Goal: Task Accomplishment & Management: Manage account settings

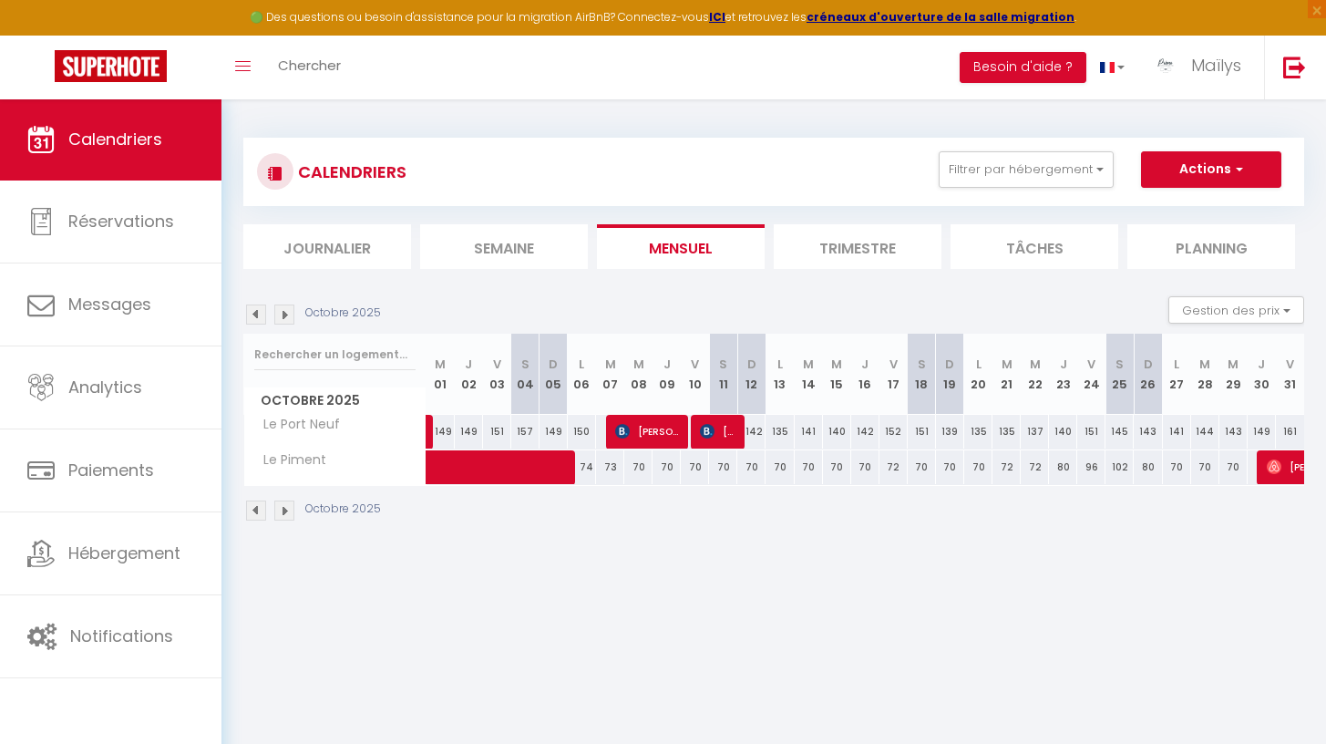
click at [467, 3] on div "🟢 Des questions ou besoin d'assistance pour la migration AirBnB? Connectez-vous…" at bounding box center [663, 18] width 1326 height 36
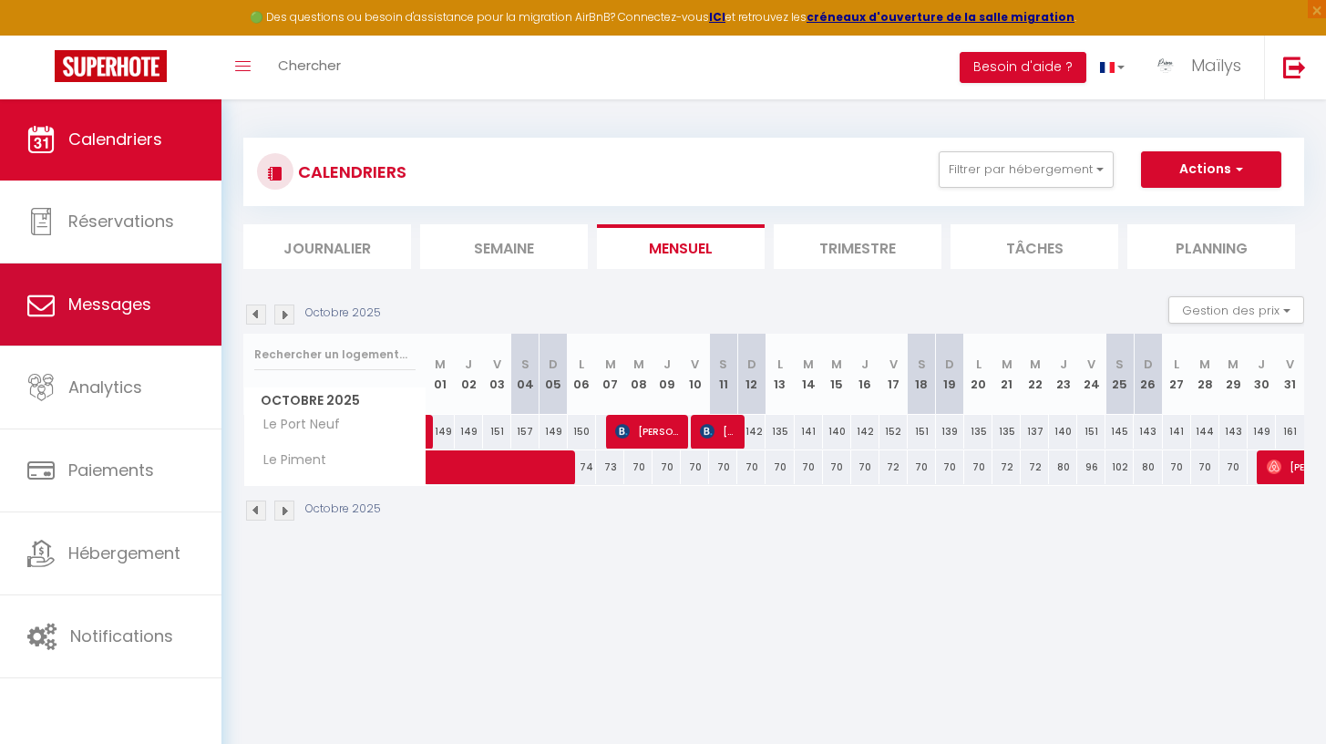
click at [86, 270] on link "Messages" at bounding box center [110, 304] width 221 height 82
select select "message"
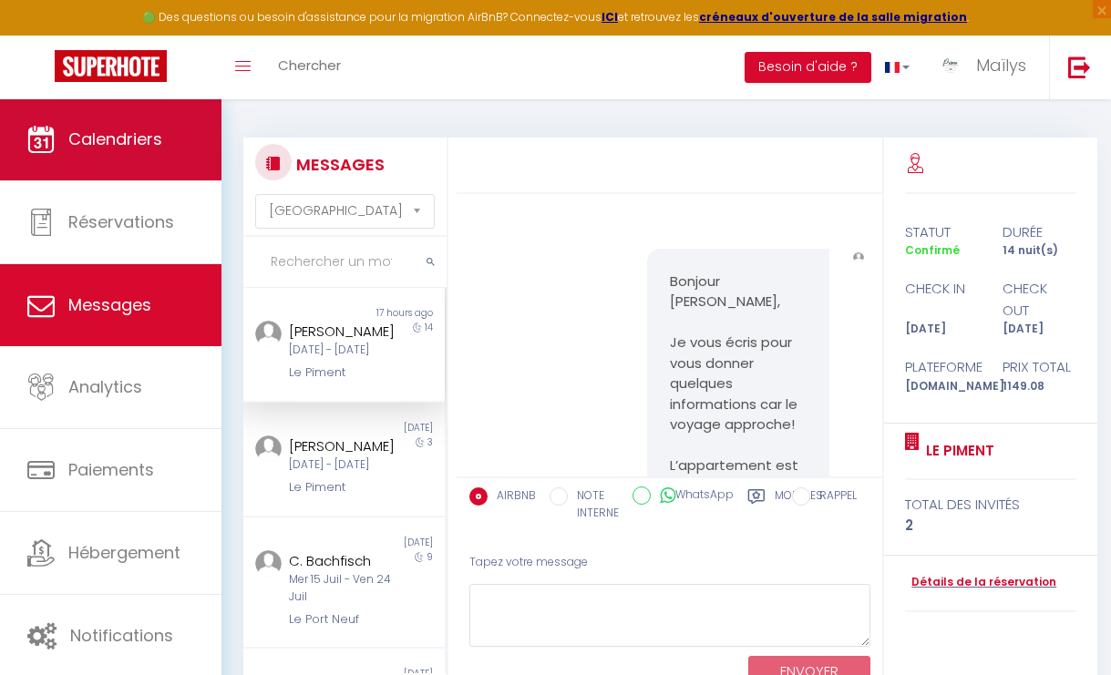
click at [155, 148] on span "Calendriers" at bounding box center [115, 139] width 94 height 23
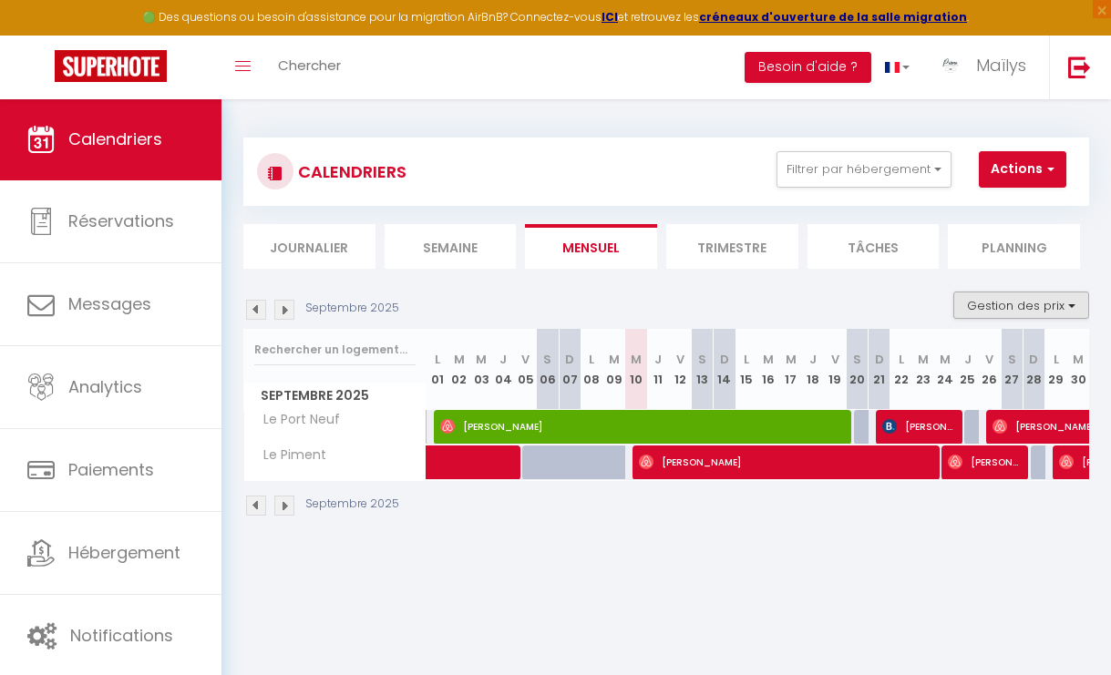
click at [1004, 309] on button "Gestion des prix" at bounding box center [1021, 305] width 136 height 27
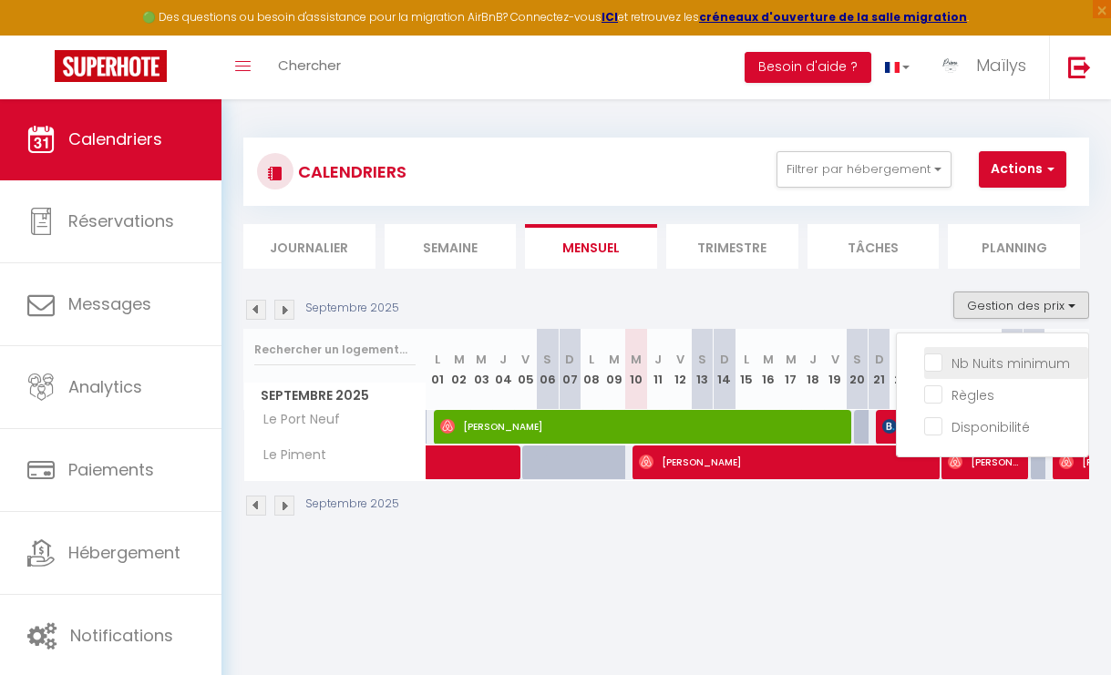
click at [986, 353] on input "Nb Nuits minimum" at bounding box center [1006, 362] width 164 height 18
checkbox input "true"
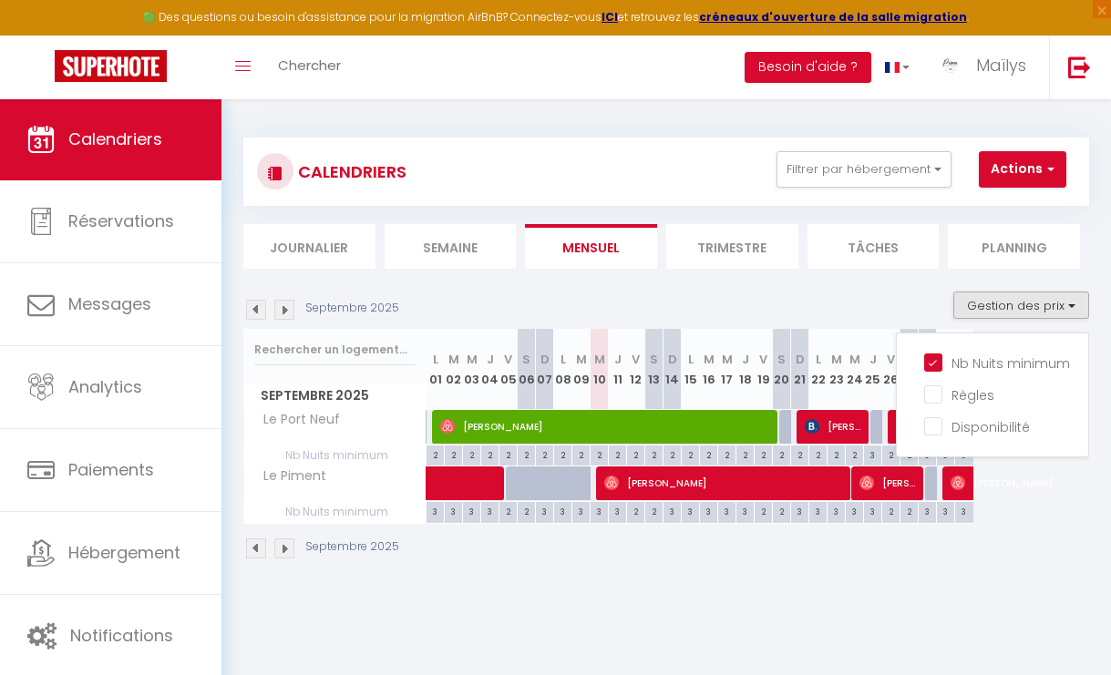
click at [704, 564] on div "Septembre 2025" at bounding box center [666, 551] width 846 height 54
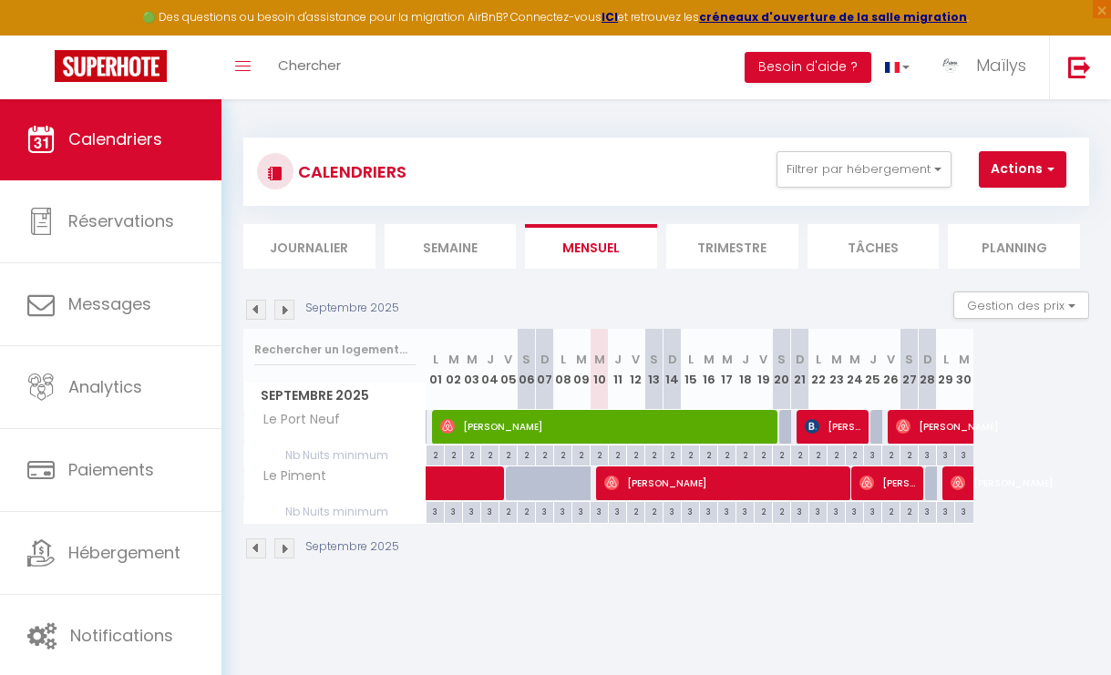
click at [286, 313] on img at bounding box center [284, 310] width 20 height 20
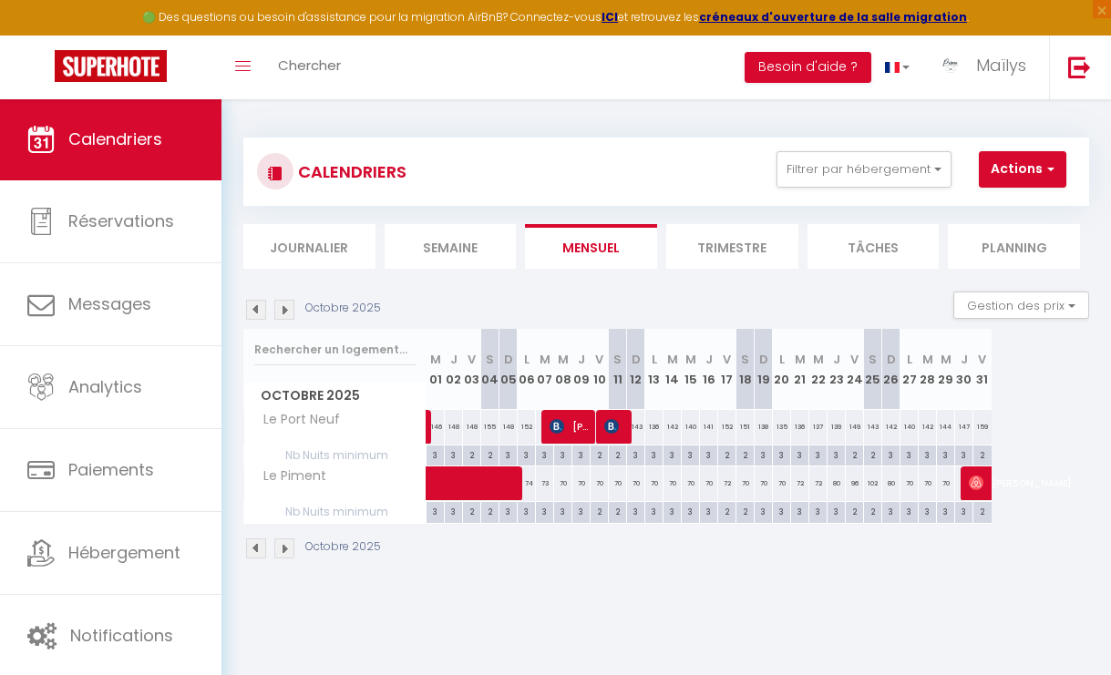
click at [286, 313] on img at bounding box center [284, 310] width 20 height 20
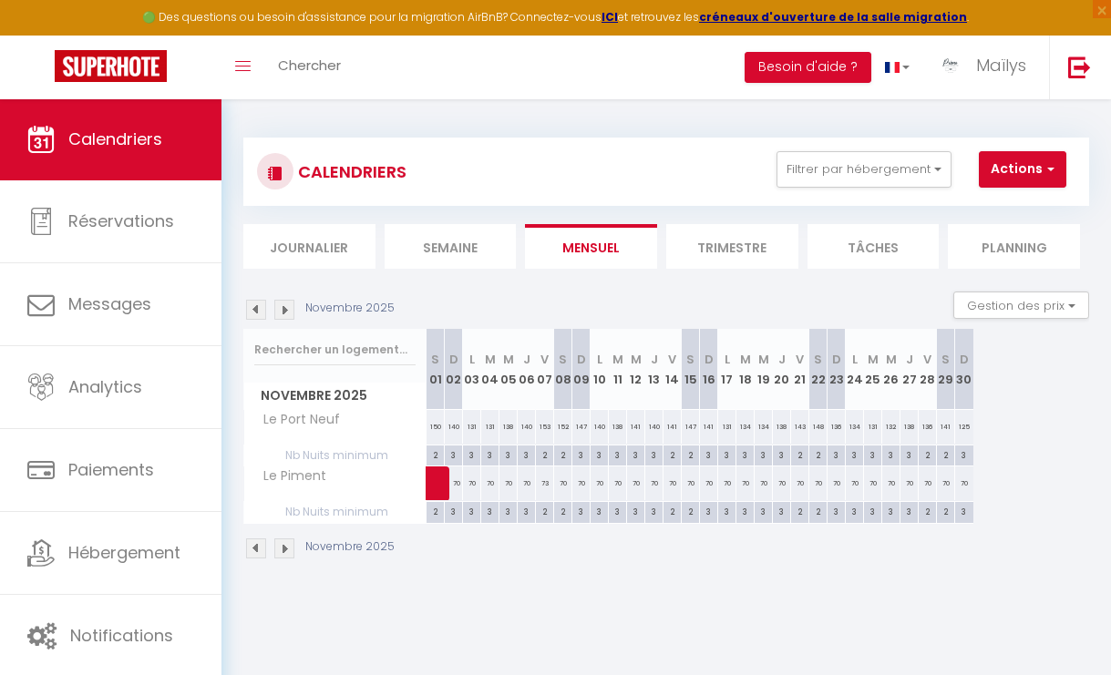
click at [286, 313] on img at bounding box center [284, 310] width 20 height 20
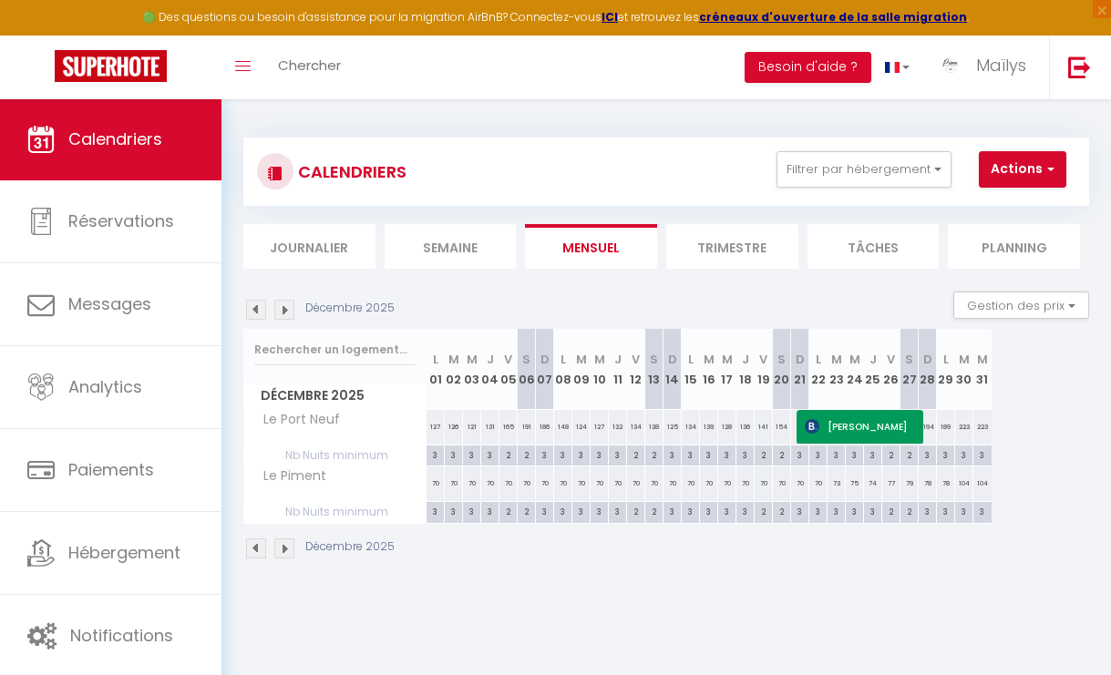
click at [286, 313] on img at bounding box center [284, 310] width 20 height 20
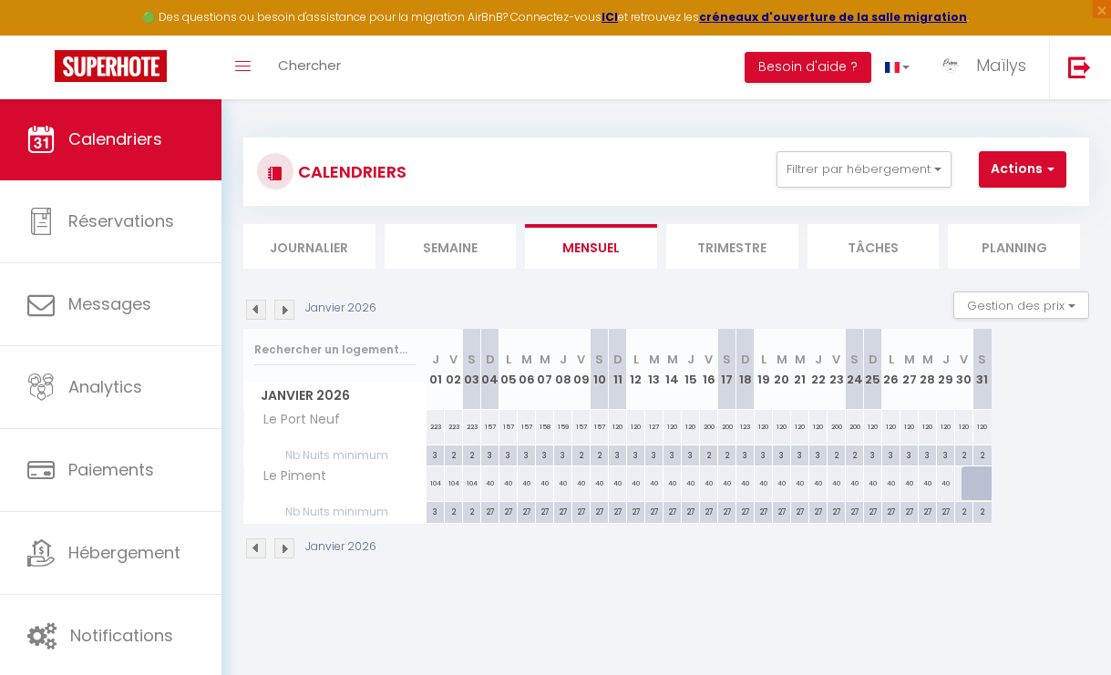
click at [489, 512] on div "27" at bounding box center [489, 510] width 17 height 17
type input "27"
type input "Dim 04 Janvier 2026"
type input "Lun 05 Janvier 2026"
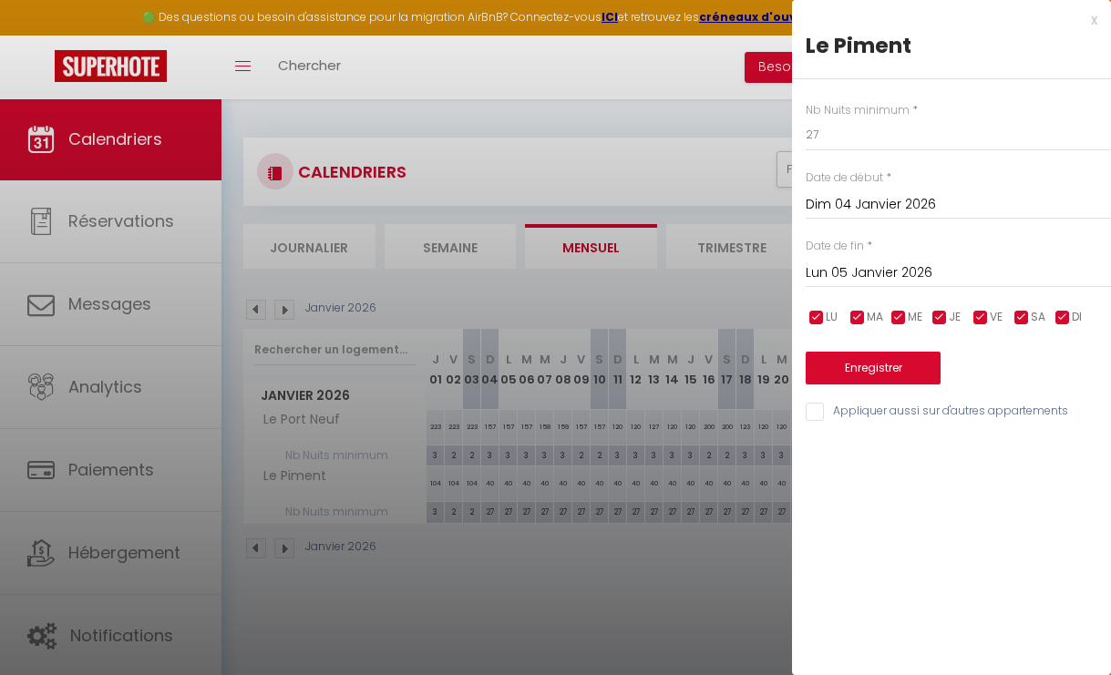
click at [674, 530] on div at bounding box center [555, 337] width 1111 height 675
type input "undefined aN undefined NaN"
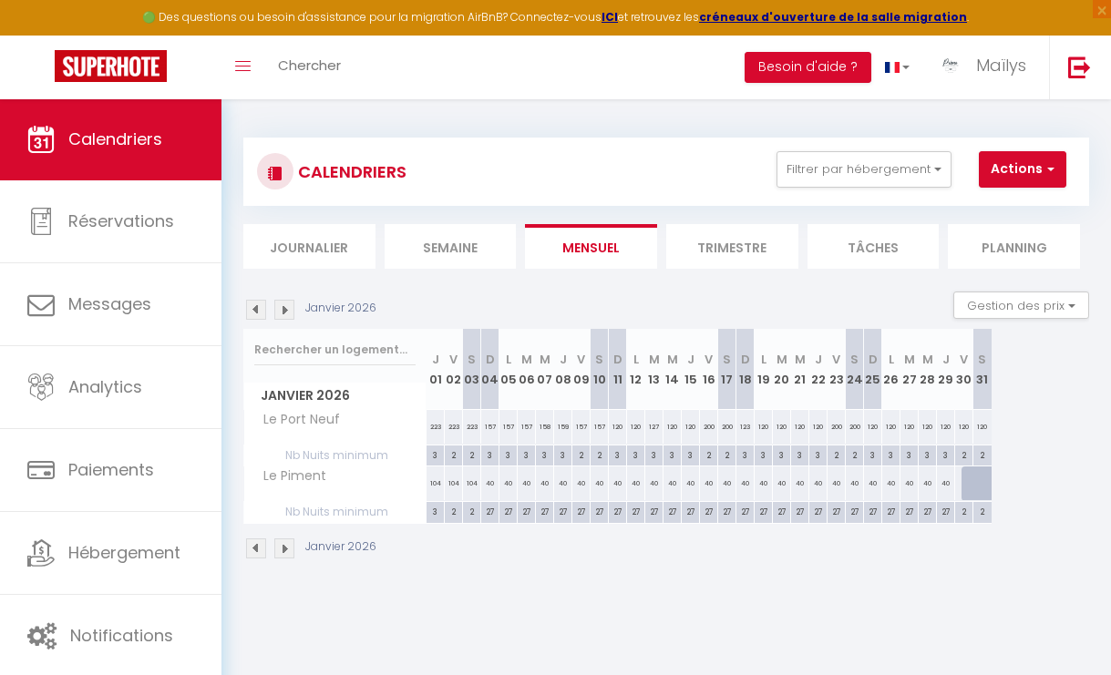
click at [946, 512] on div "27" at bounding box center [945, 510] width 17 height 17
type input "27"
type input "Jeu 29 Janvier 2026"
type input "Ven 30 Janvier 2026"
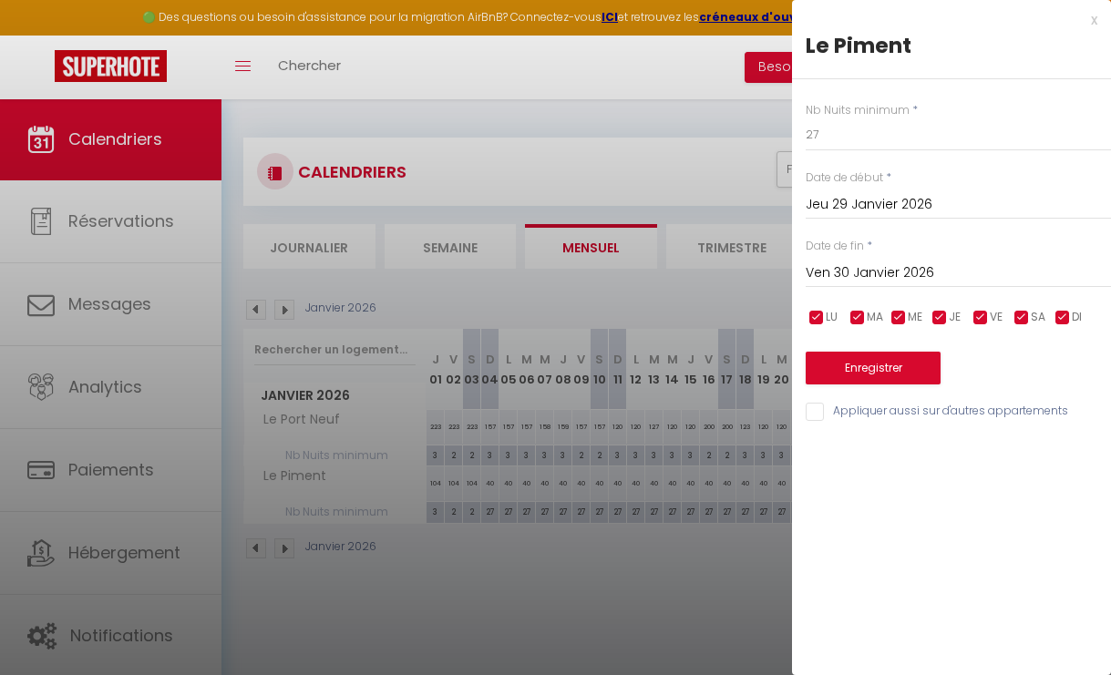
click at [720, 527] on div at bounding box center [555, 337] width 1111 height 675
type input "undefined aN undefined NaN"
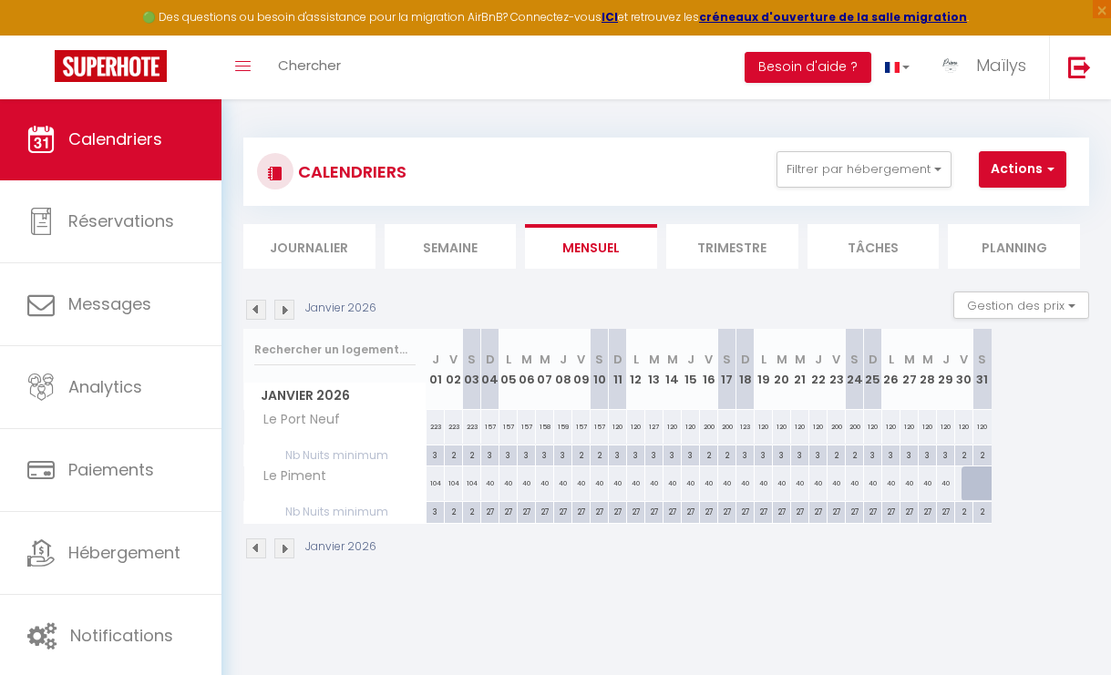
click at [943, 512] on div "27" at bounding box center [945, 510] width 17 height 17
type input "27"
type input "Jeu 29 Janvier 2026"
type input "Ven 30 Janvier 2026"
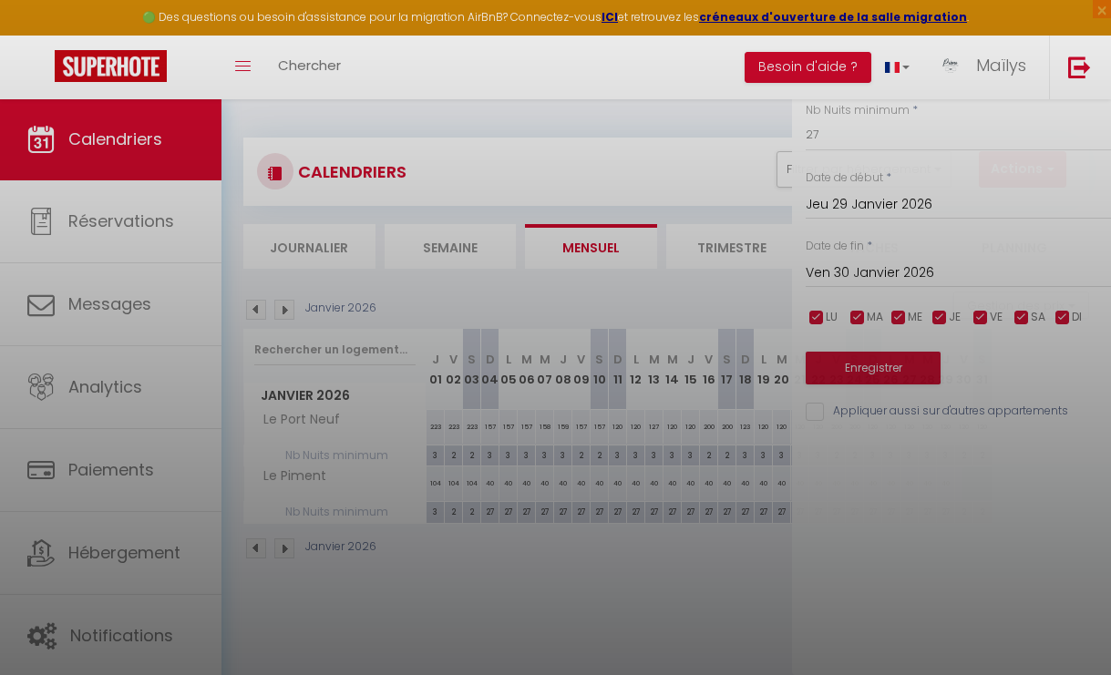
click at [705, 539] on div at bounding box center [555, 337] width 1111 height 675
type input "undefined aN undefined NaN"
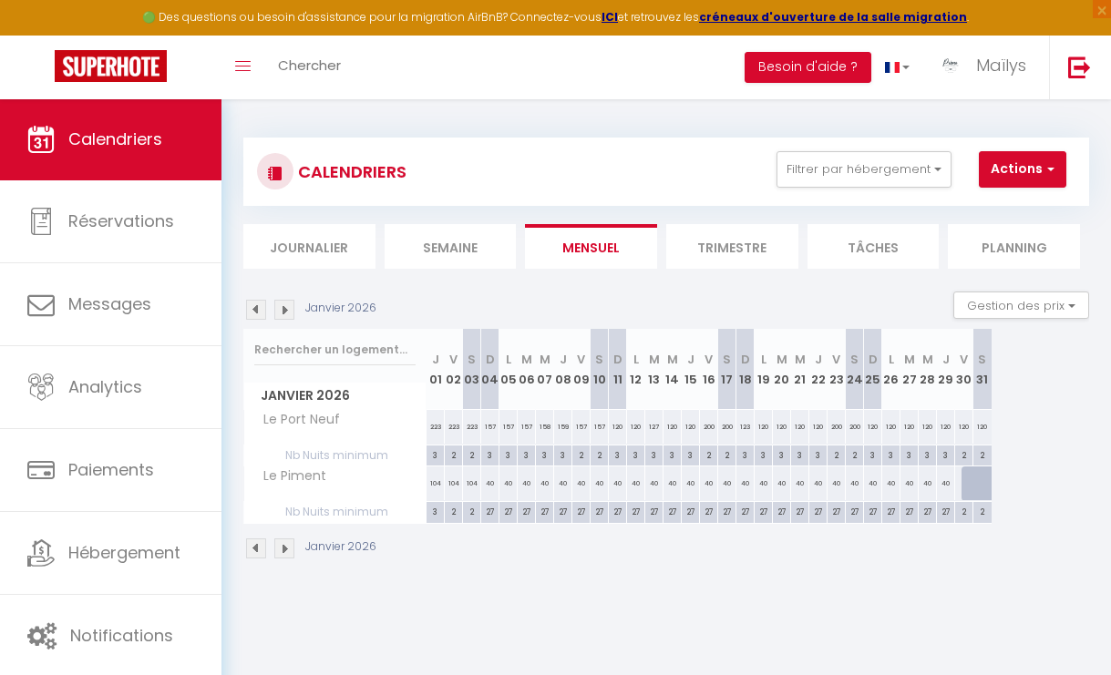
click at [488, 511] on div "27" at bounding box center [489, 510] width 17 height 17
type input "27"
type input "Dim 04 Janvier 2026"
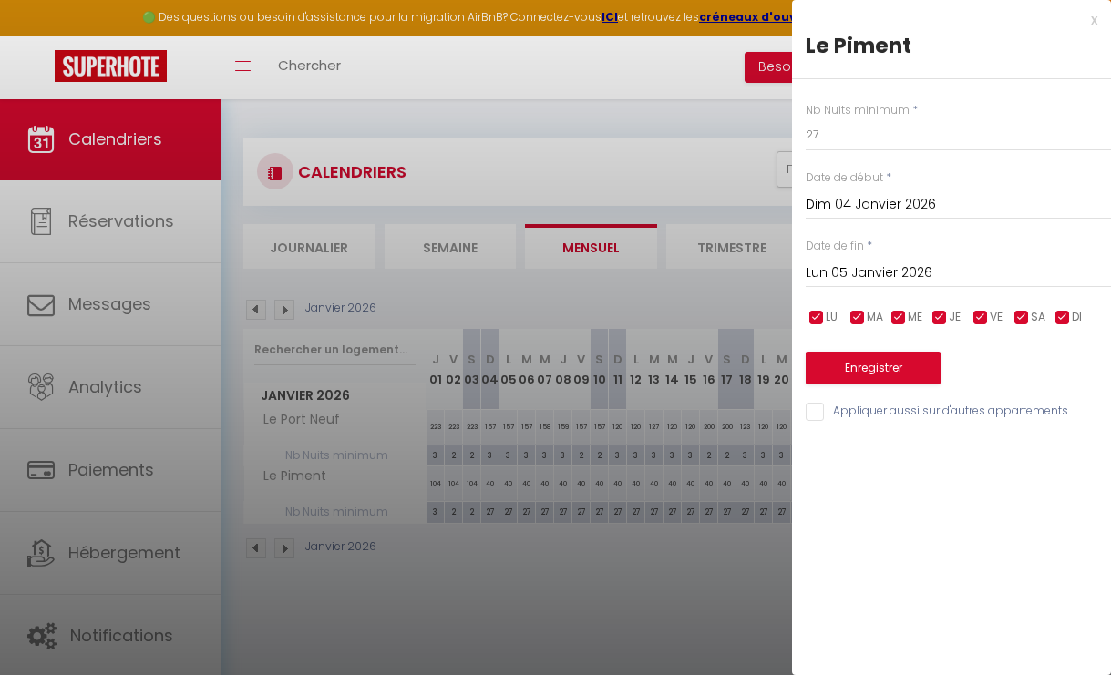
click at [856, 188] on div "[DATE] < [PERSON_NAME][DATE] > Dim Lun Mar Mer Jeu Ven Sam 1 2 3 4 5 6 7 8 9 10…" at bounding box center [958, 203] width 305 height 33
click at [863, 271] on input "Lun 05 Janvier 2026" at bounding box center [958, 274] width 305 height 24
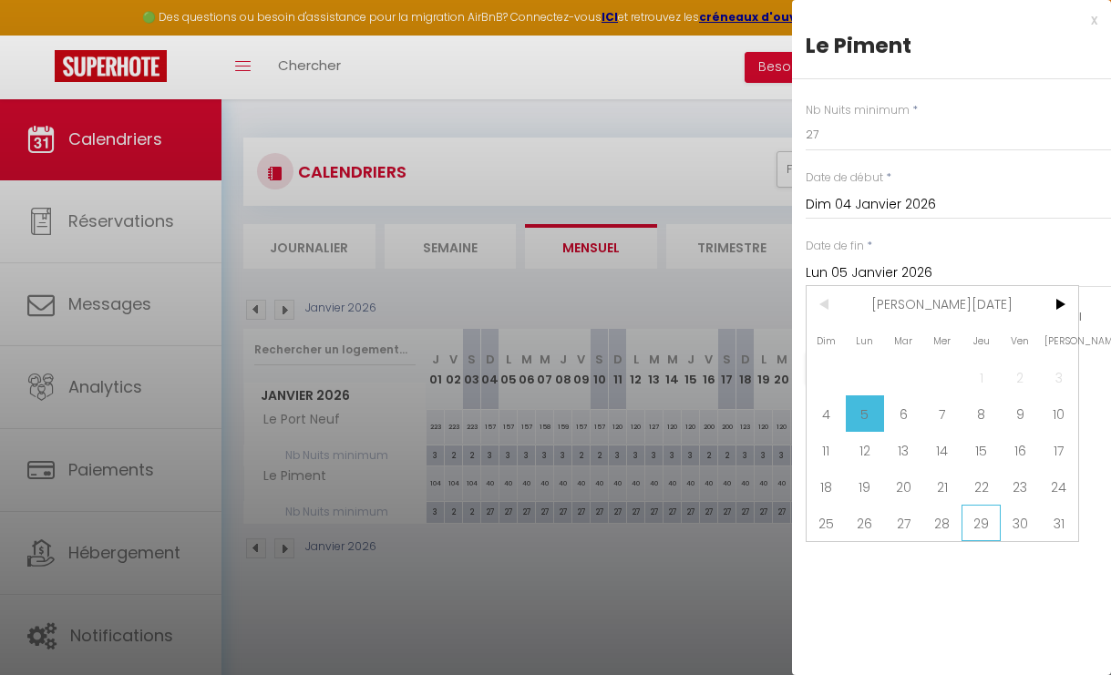
click at [975, 512] on span "29" at bounding box center [980, 523] width 39 height 36
type input "Jeu 29 Janvier 2026"
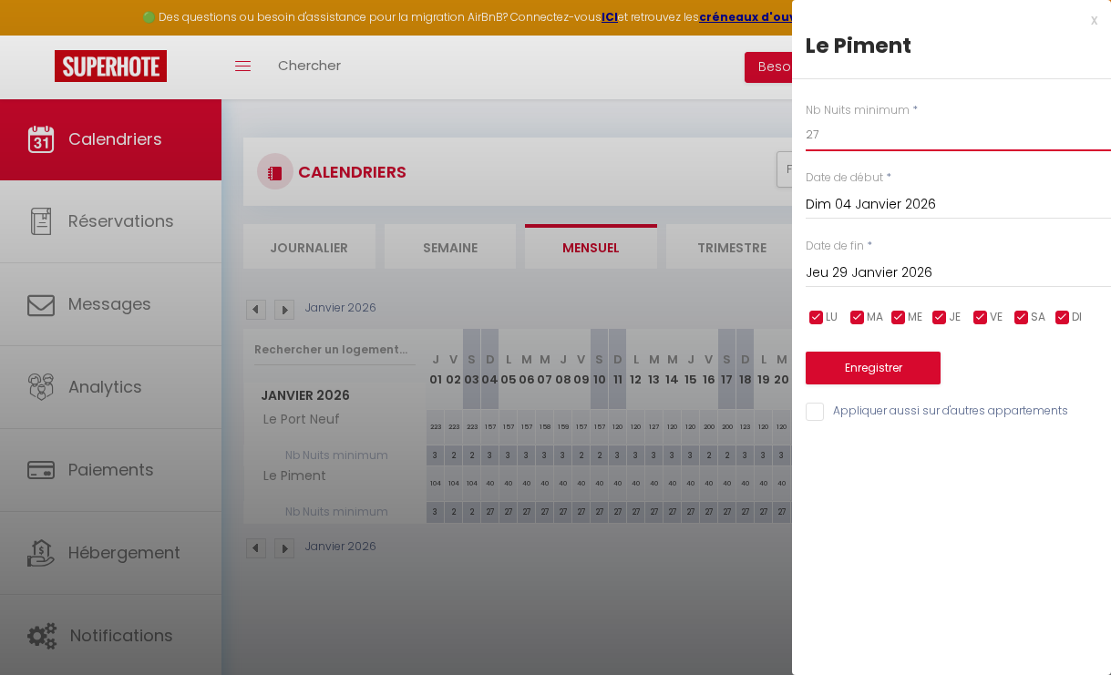
click at [868, 135] on input "27" at bounding box center [958, 134] width 305 height 33
type input "2"
type input "3"
click at [868, 368] on button "Enregistrer" at bounding box center [873, 368] width 135 height 33
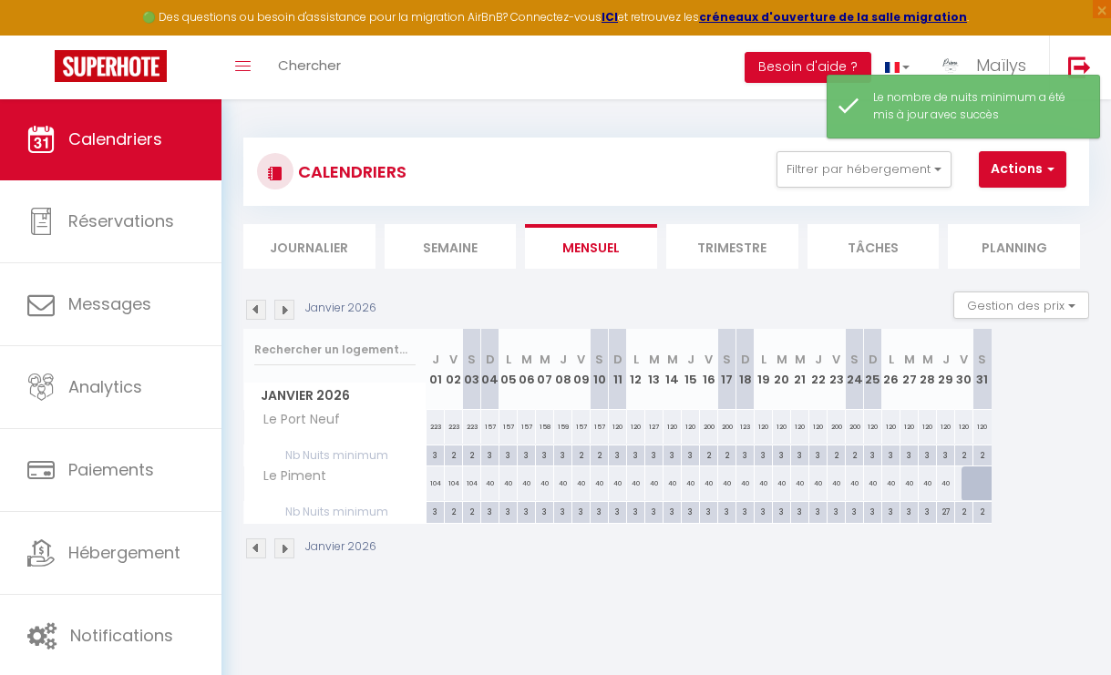
click at [256, 312] on img at bounding box center [256, 310] width 20 height 20
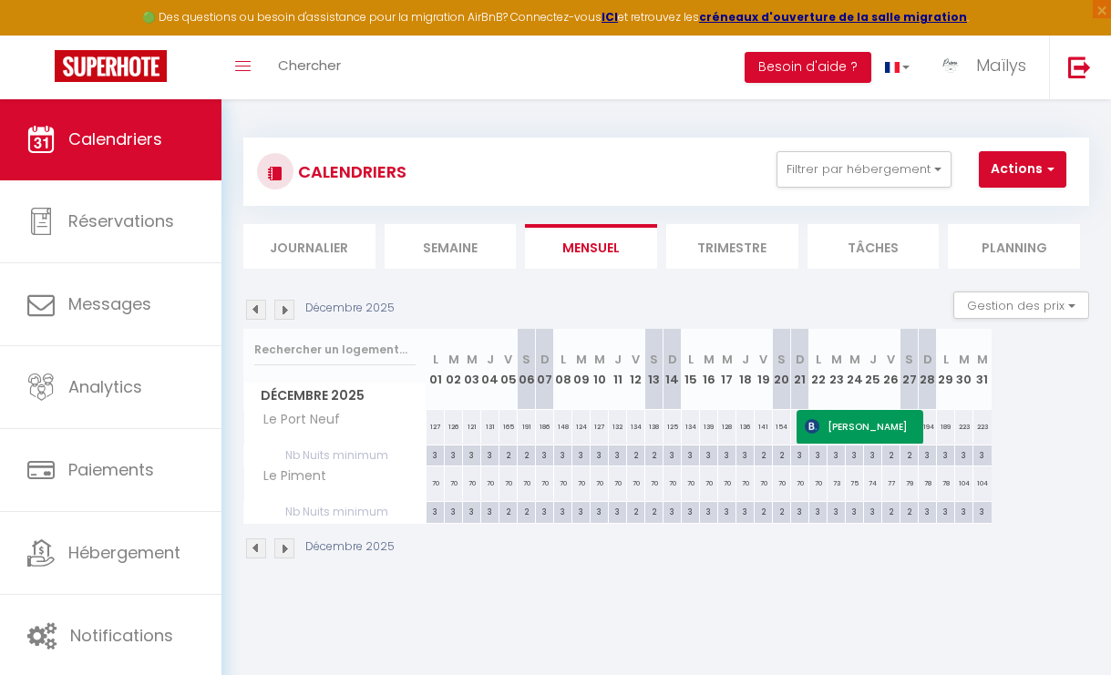
click at [256, 312] on img at bounding box center [256, 310] width 20 height 20
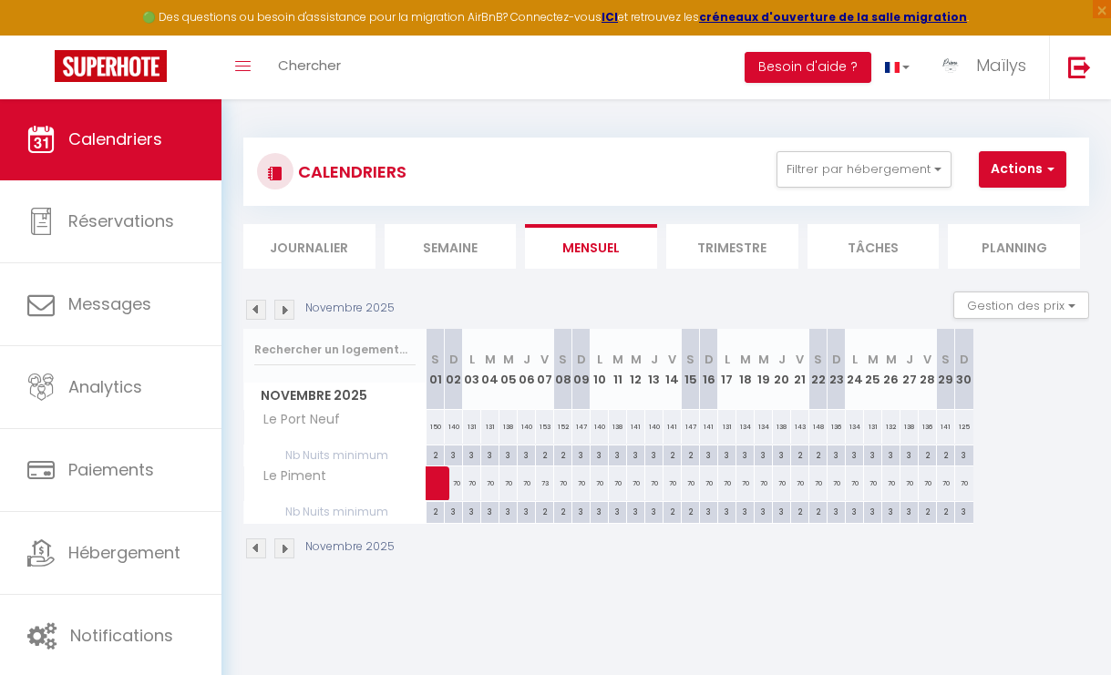
click at [256, 312] on img at bounding box center [256, 310] width 20 height 20
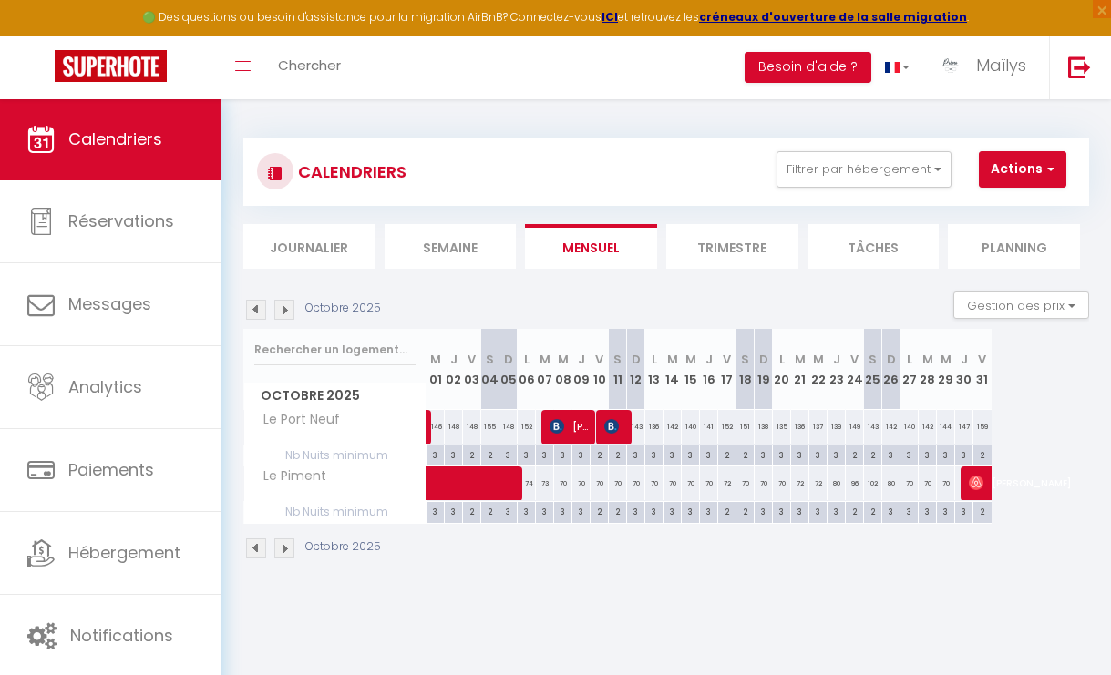
click at [275, 309] on img at bounding box center [284, 310] width 20 height 20
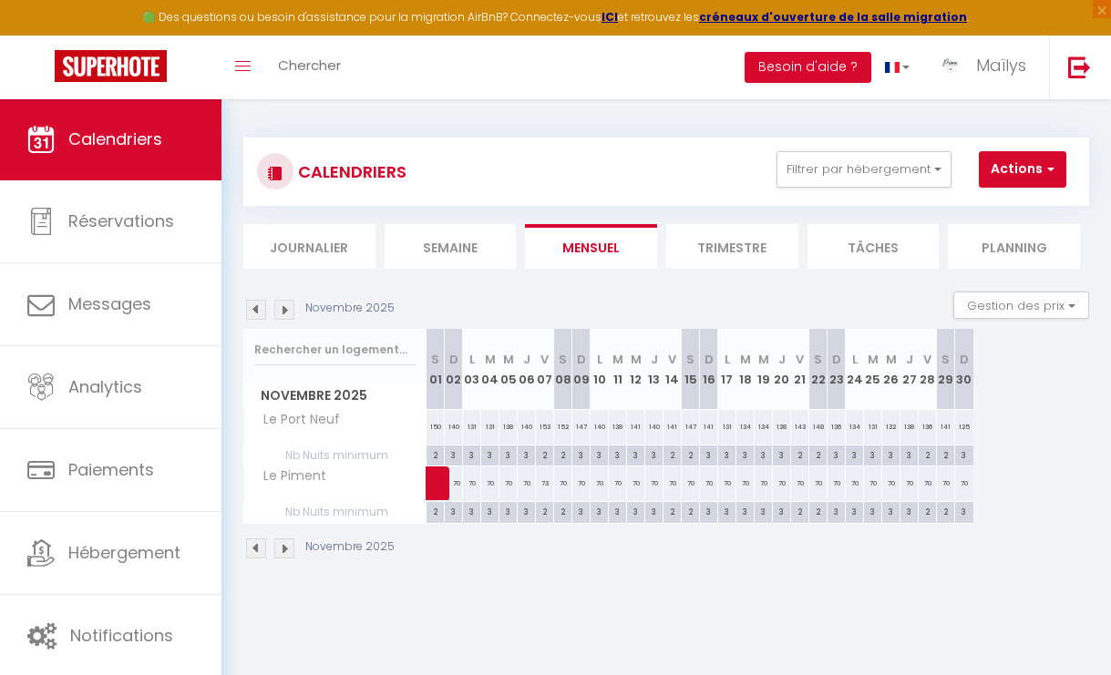
click at [275, 309] on img at bounding box center [284, 310] width 20 height 20
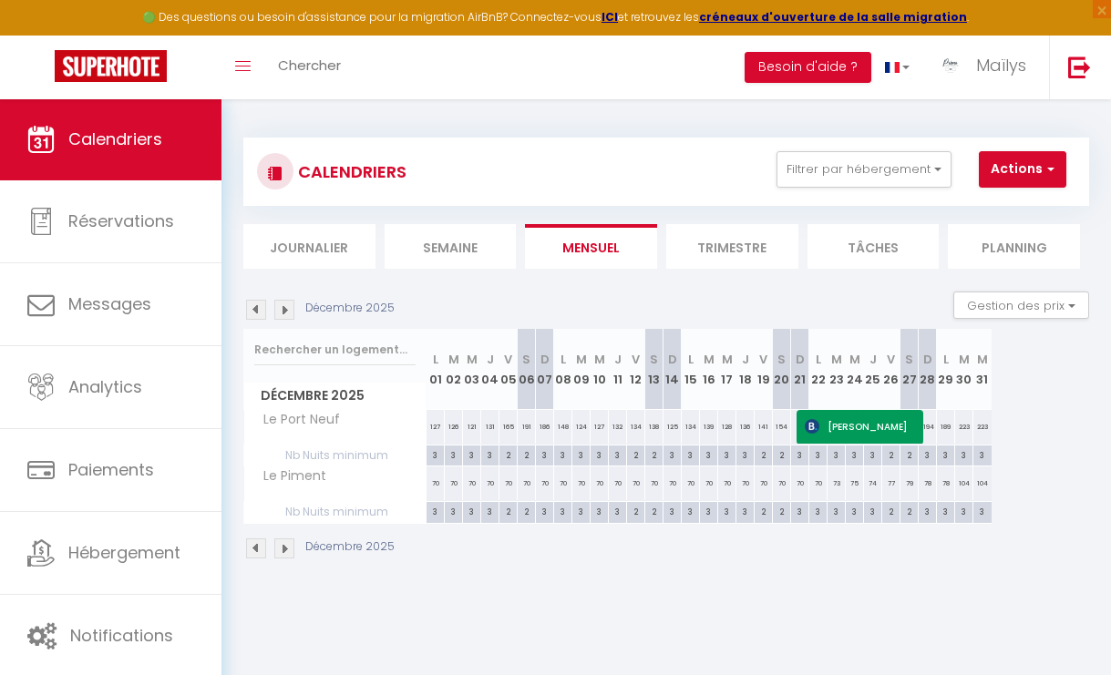
click at [275, 306] on img at bounding box center [284, 310] width 20 height 20
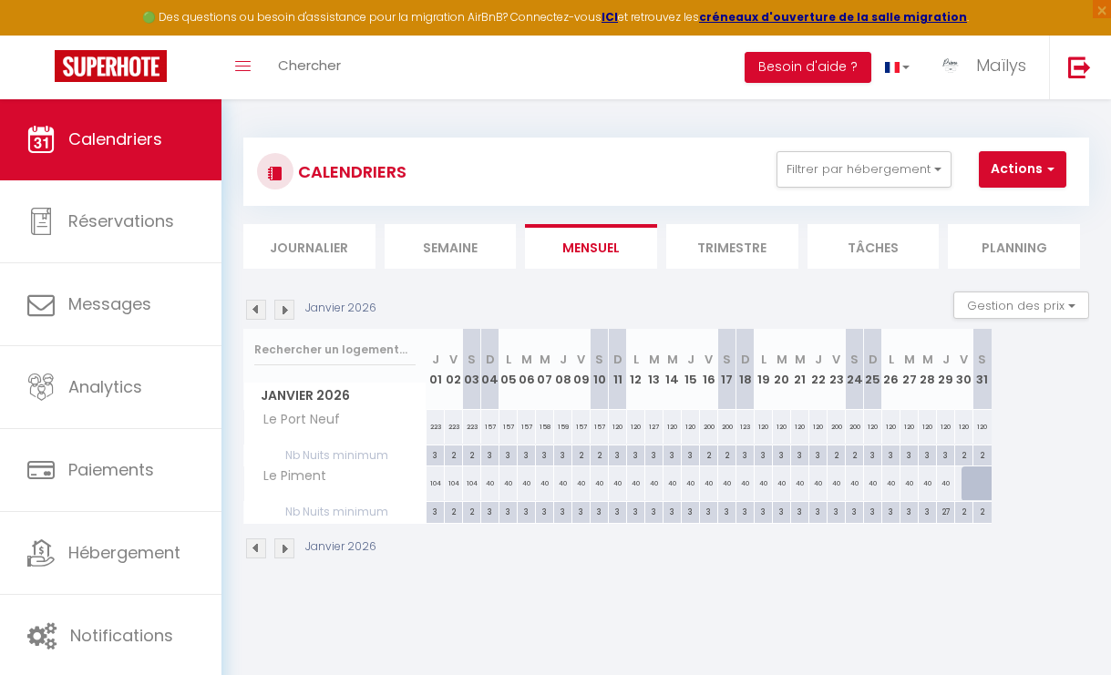
click at [488, 485] on div "40" at bounding box center [490, 484] width 18 height 34
type input "40"
type input "Dim 04 Janvier 2026"
type input "Lun 05 Janvier 2026"
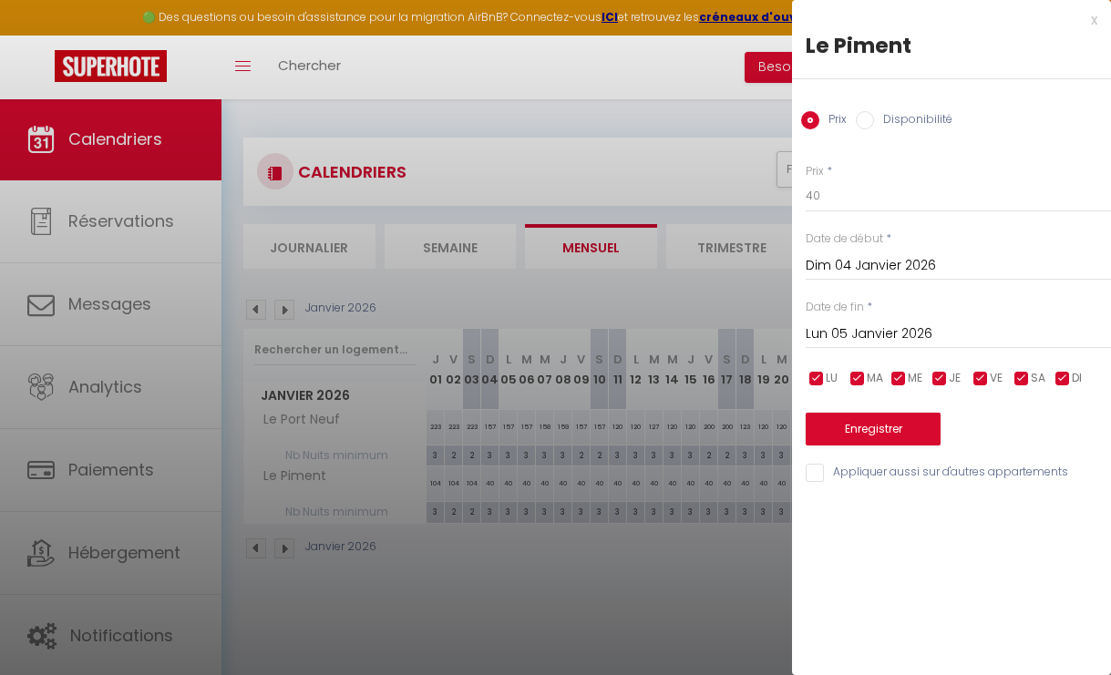
click at [849, 216] on div "Prix * 40 Statut * Disponible Indisponible Date de début * [DATE] < [PERSON_NAM…" at bounding box center [951, 312] width 319 height 344
click at [850, 199] on input "40" at bounding box center [958, 196] width 305 height 33
type input "4"
type input "80"
click at [861, 326] on input "Lun 05 Janvier 2026" at bounding box center [958, 335] width 305 height 24
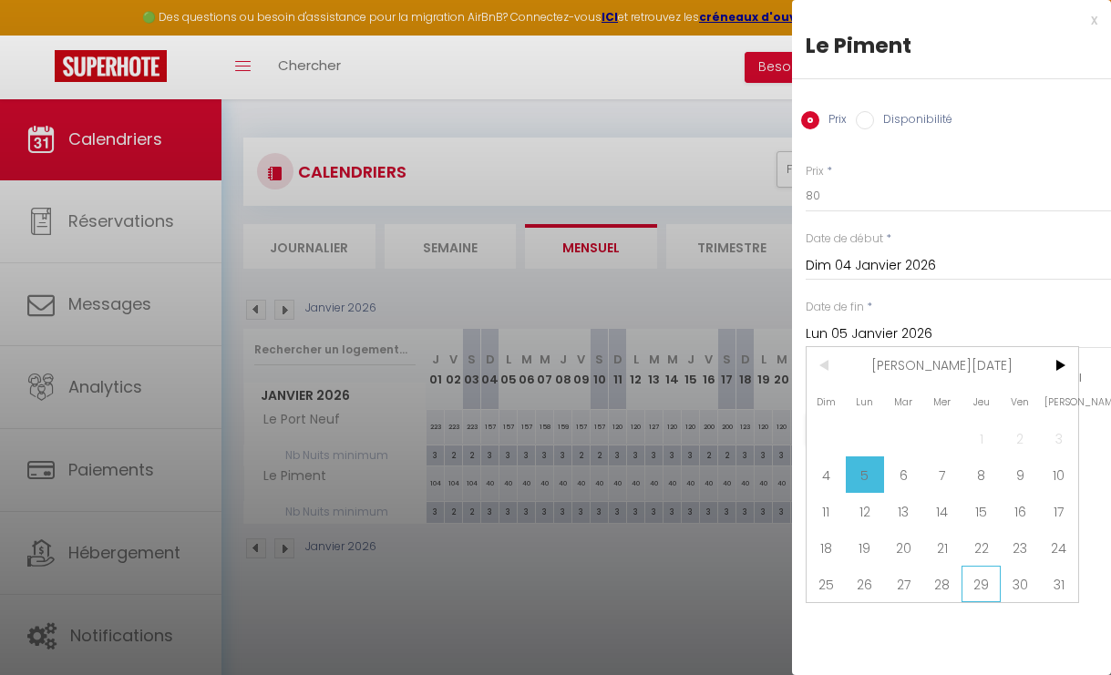
click at [982, 576] on span "29" at bounding box center [980, 584] width 39 height 36
type input "Jeu 29 Janvier 2026"
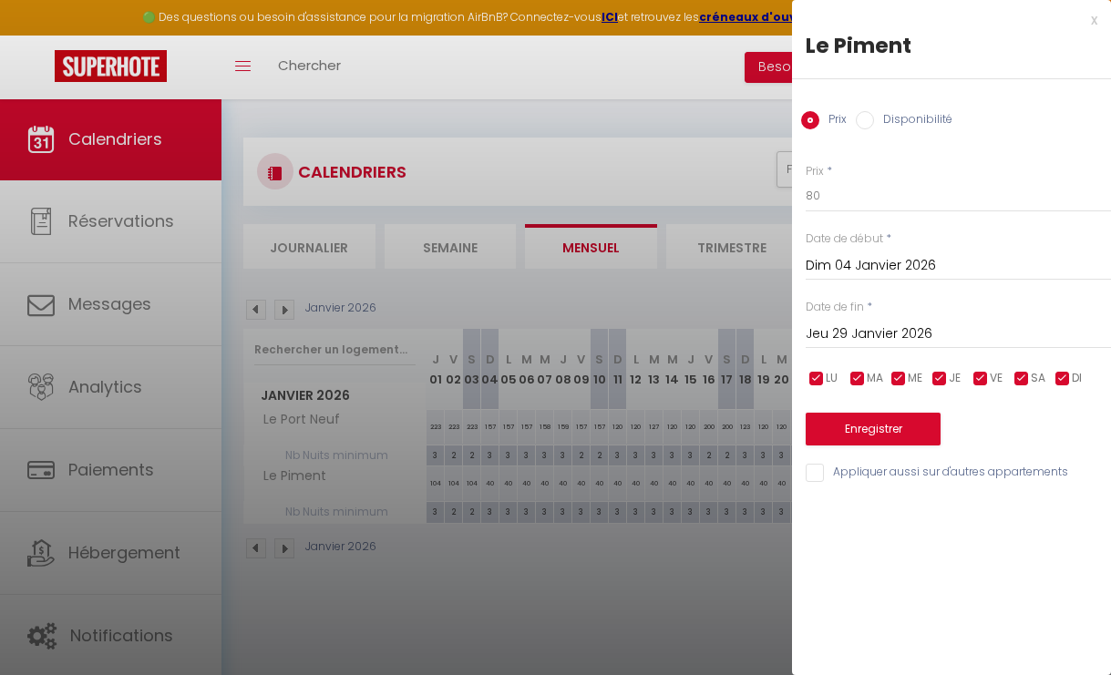
click at [865, 426] on button "Enregistrer" at bounding box center [873, 429] width 135 height 33
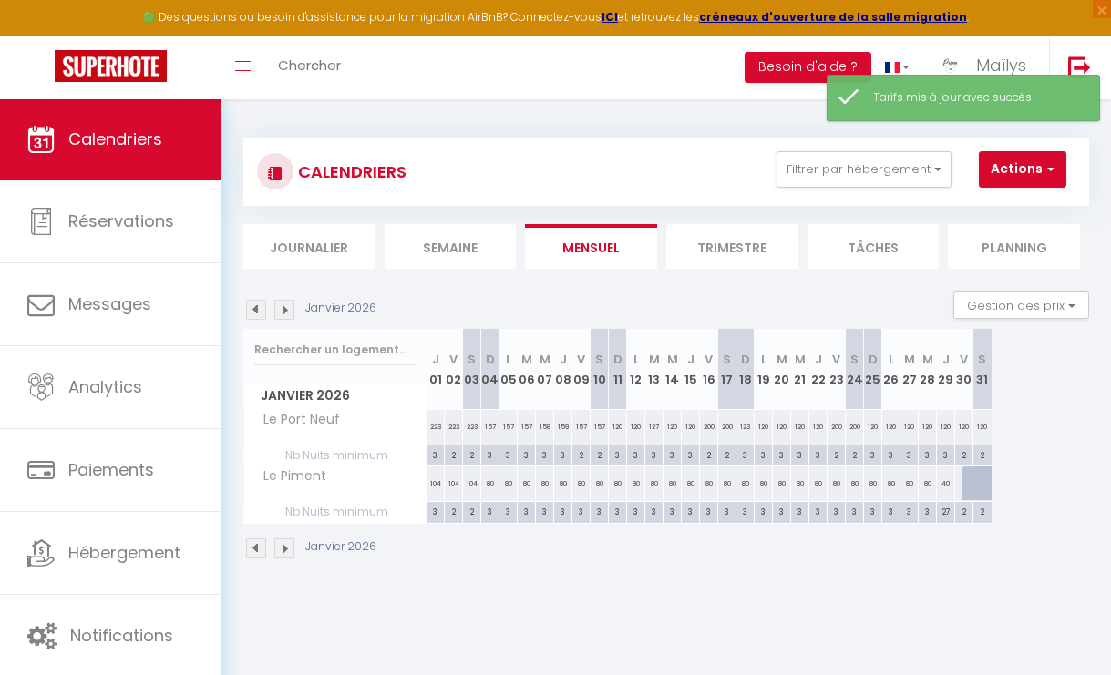
click at [942, 486] on div "40" at bounding box center [946, 484] width 18 height 34
type input "40"
type input "Jeu 29 Janvier 2026"
type input "Ven 30 Janvier 2026"
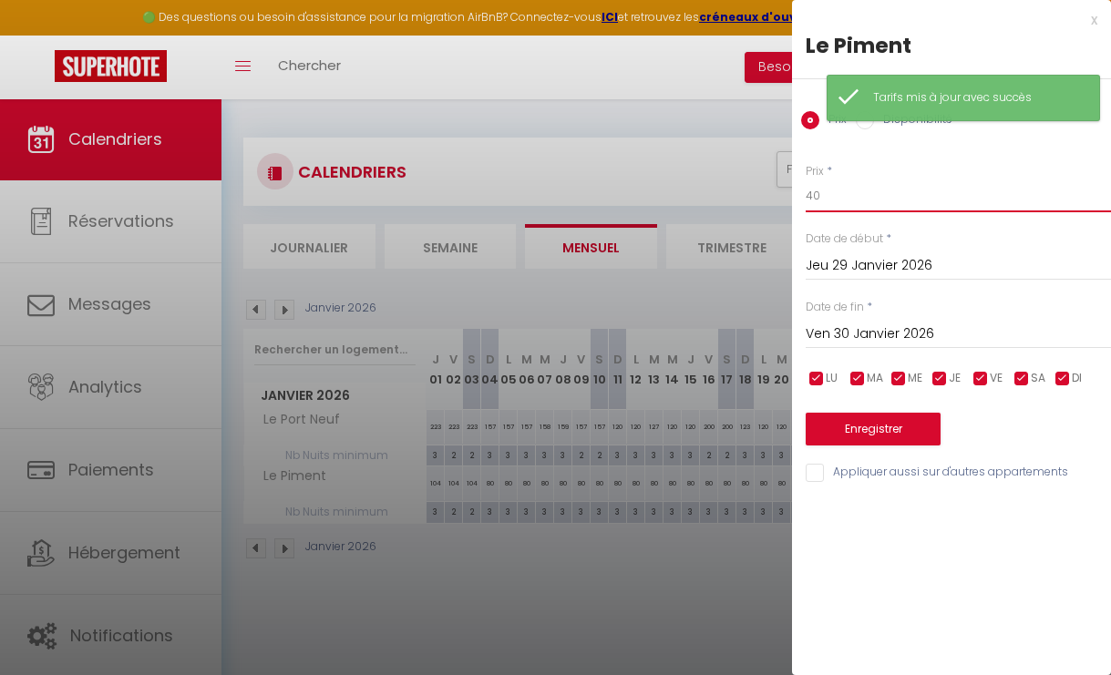
click at [830, 200] on input "40" at bounding box center [958, 196] width 305 height 33
type input "4"
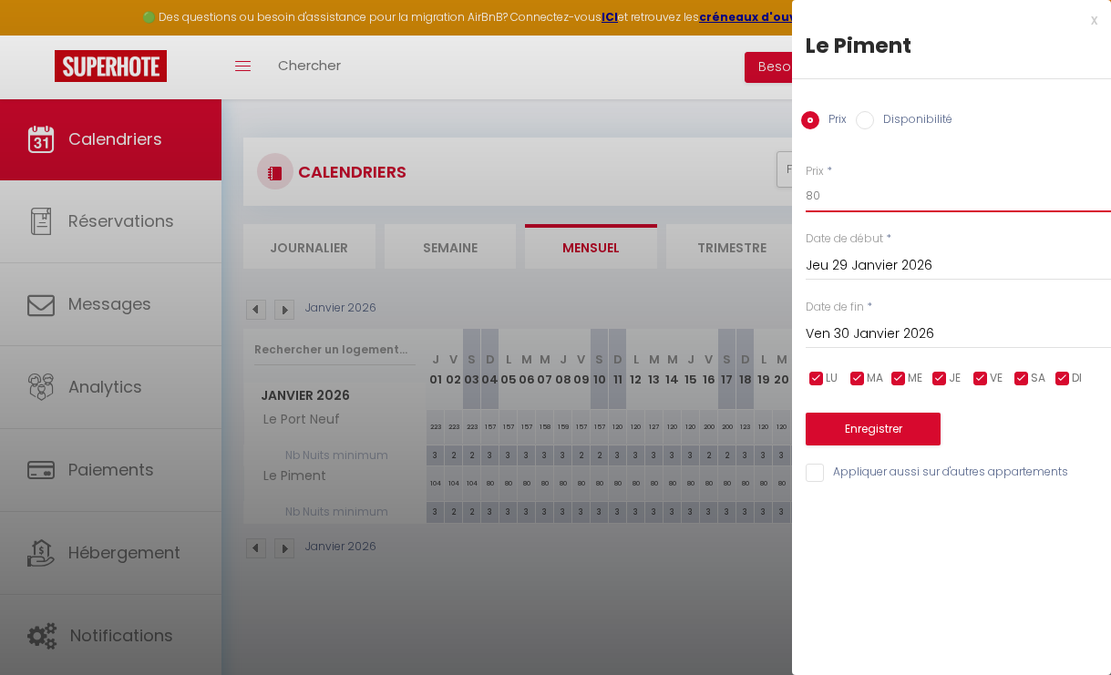
type input "80"
click at [915, 437] on button "Enregistrer" at bounding box center [873, 429] width 135 height 33
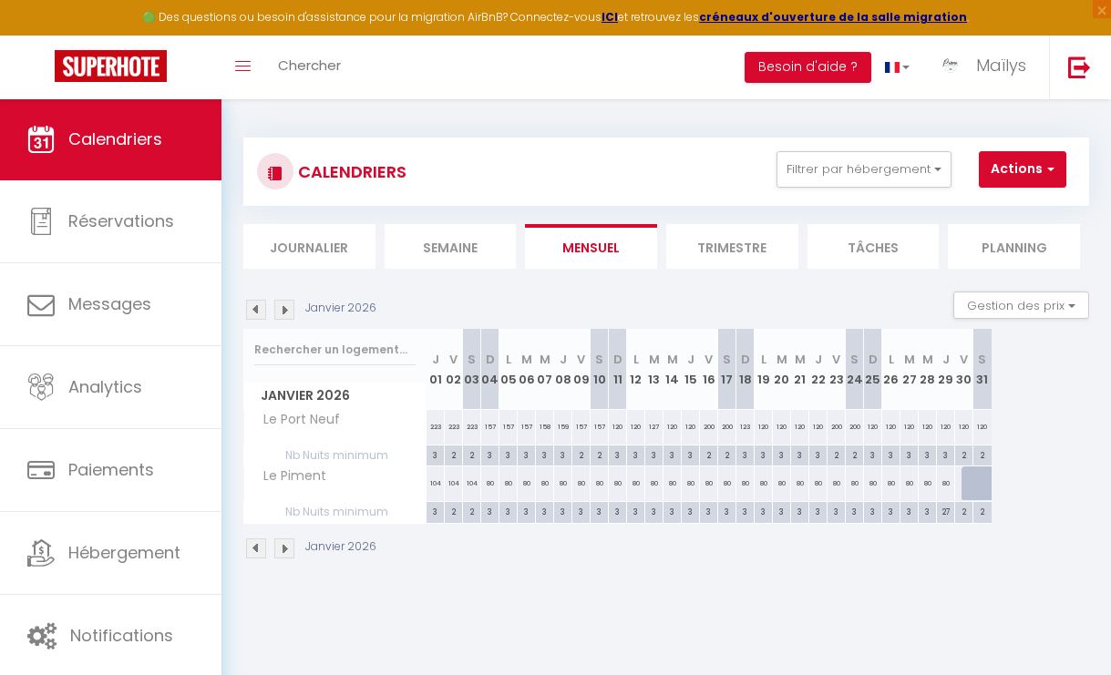
click at [1028, 180] on button "Actions" at bounding box center [1022, 169] width 87 height 36
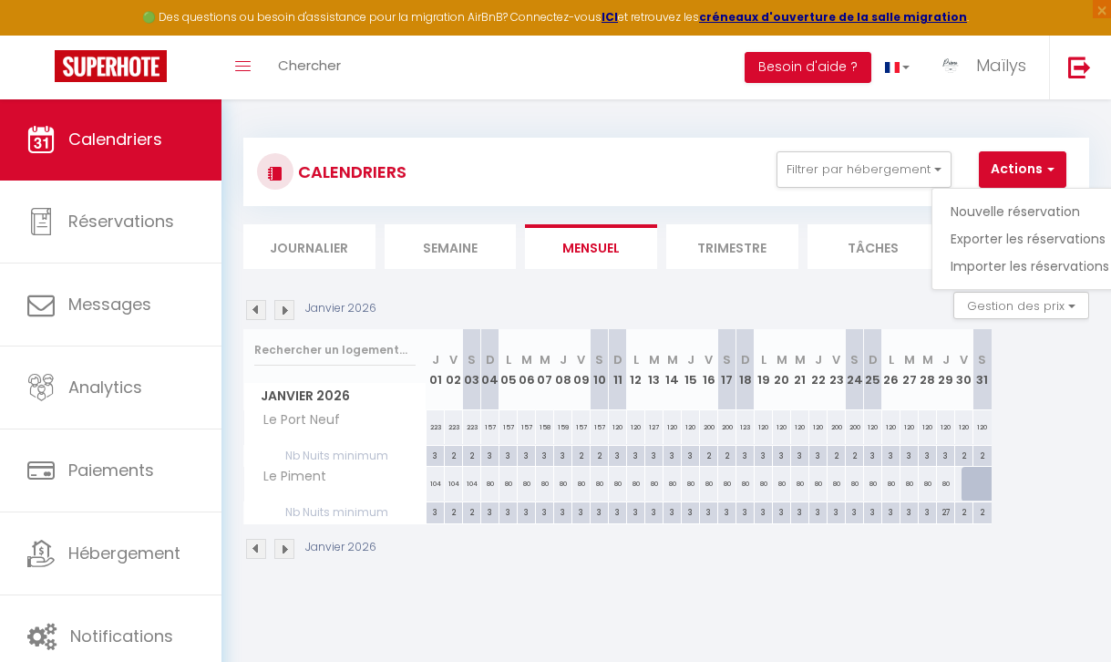
click at [1021, 408] on div "Janvier 2026 J 01 V 02 S 03 D 04 L 05 M 06 M 07 J 08 V 09 S 10 D 11 L 12 M 13 M…" at bounding box center [666, 426] width 846 height 195
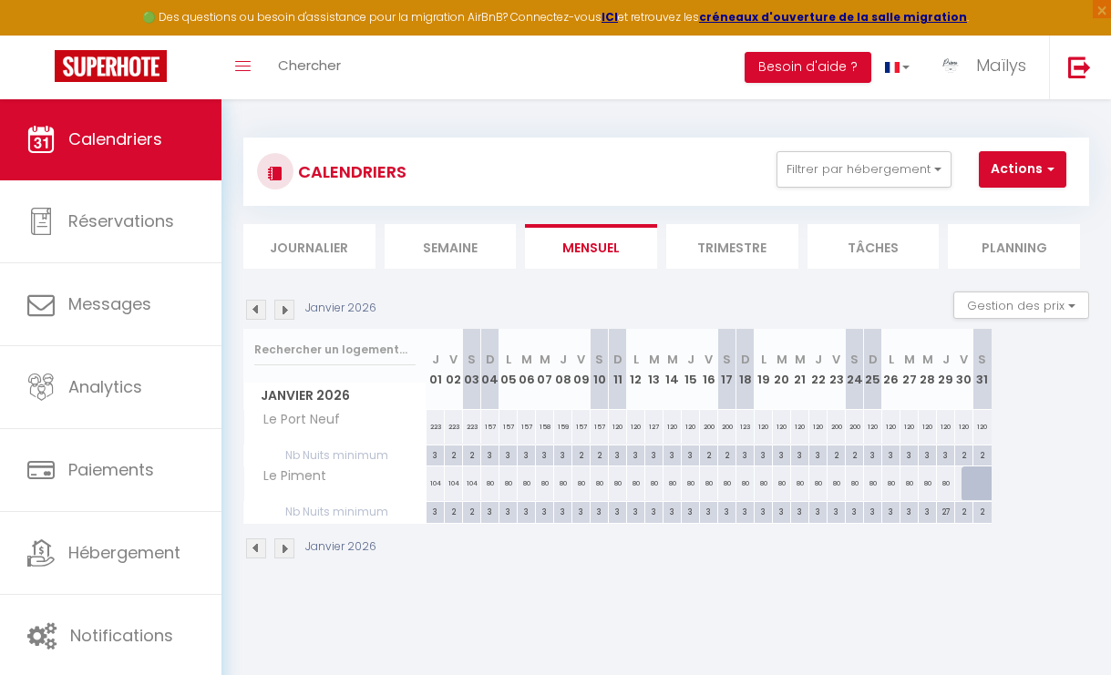
click at [1053, 164] on span "button" at bounding box center [1048, 168] width 11 height 18
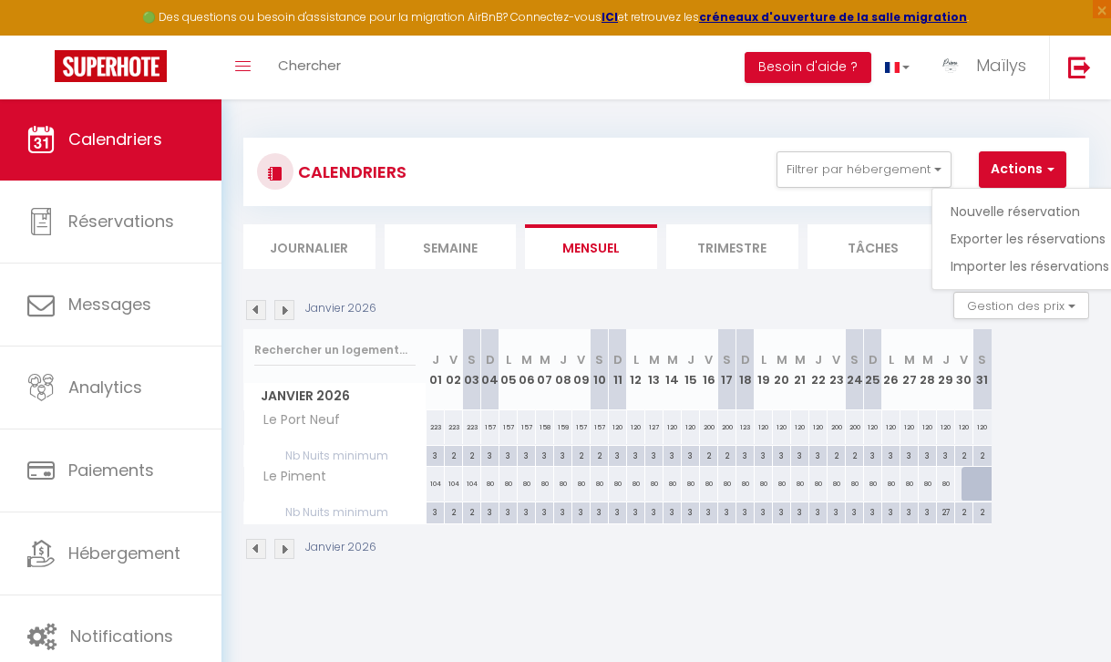
click at [1053, 164] on span "button" at bounding box center [1048, 168] width 11 height 18
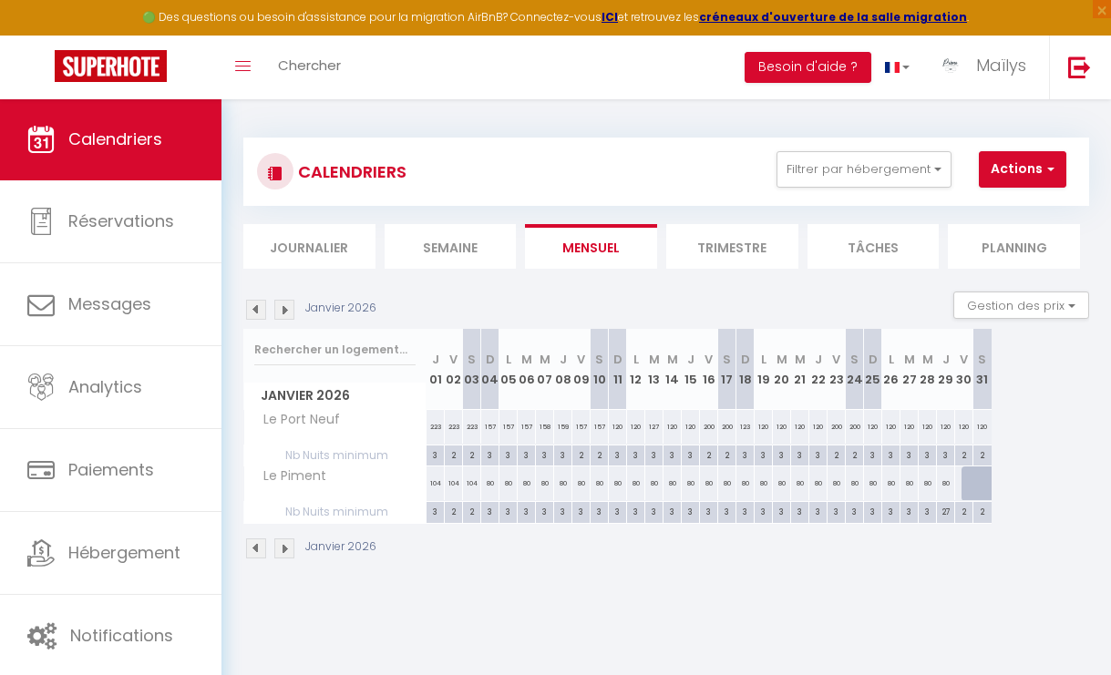
click at [26, 136] on link "Calendriers" at bounding box center [110, 139] width 221 height 82
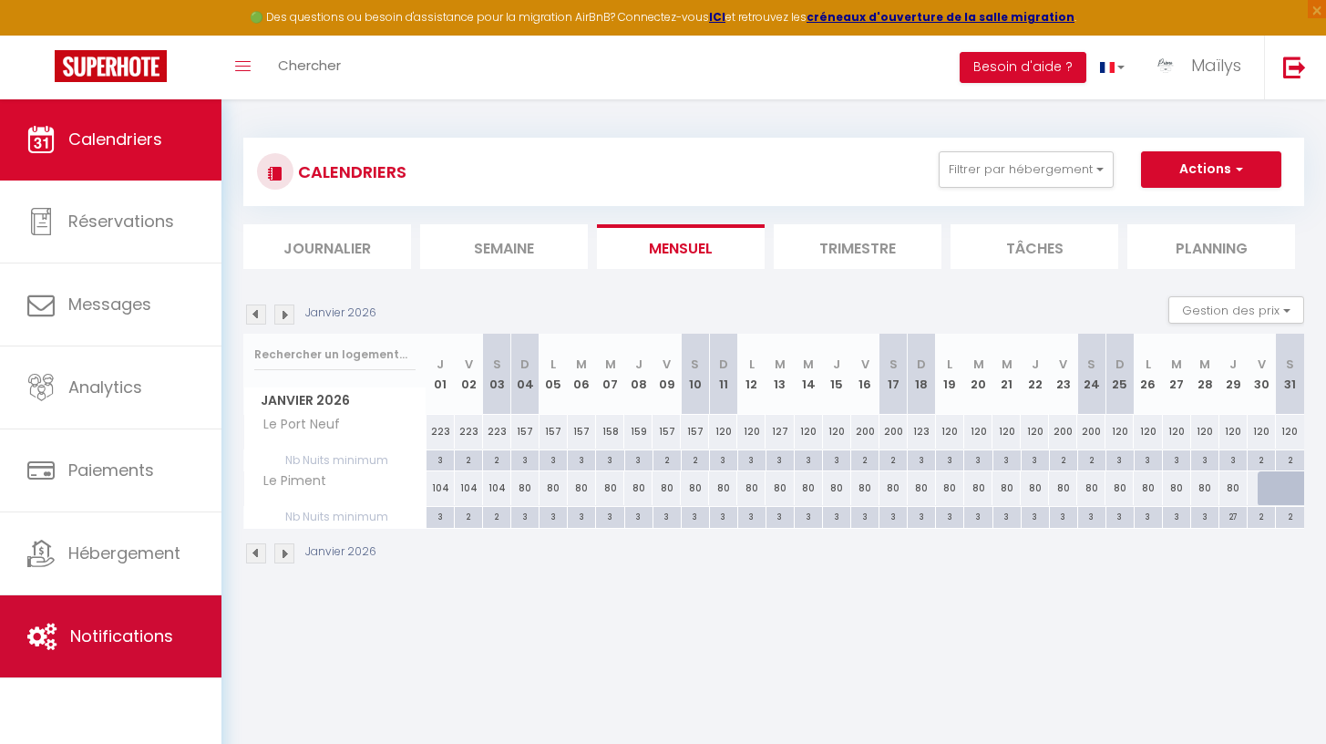
click at [46, 649] on icon at bounding box center [41, 635] width 29 height 27
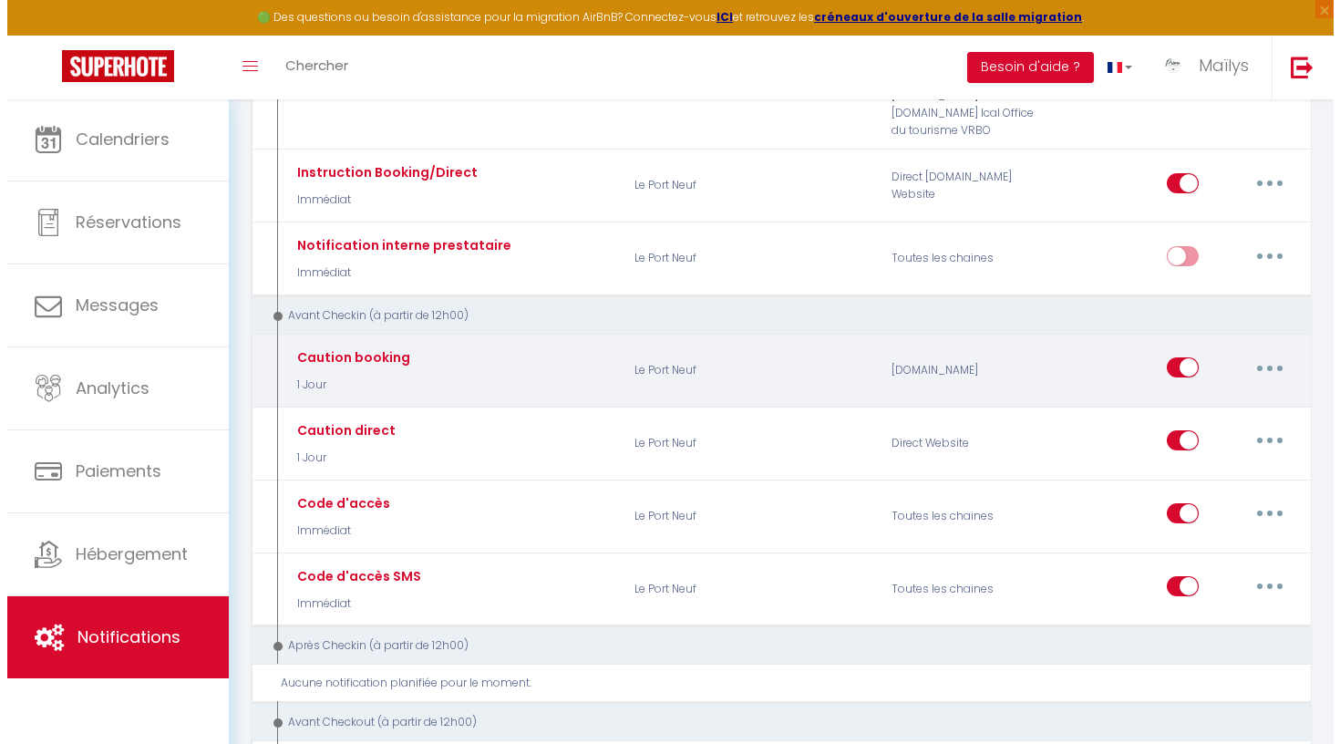
scroll to position [371, 0]
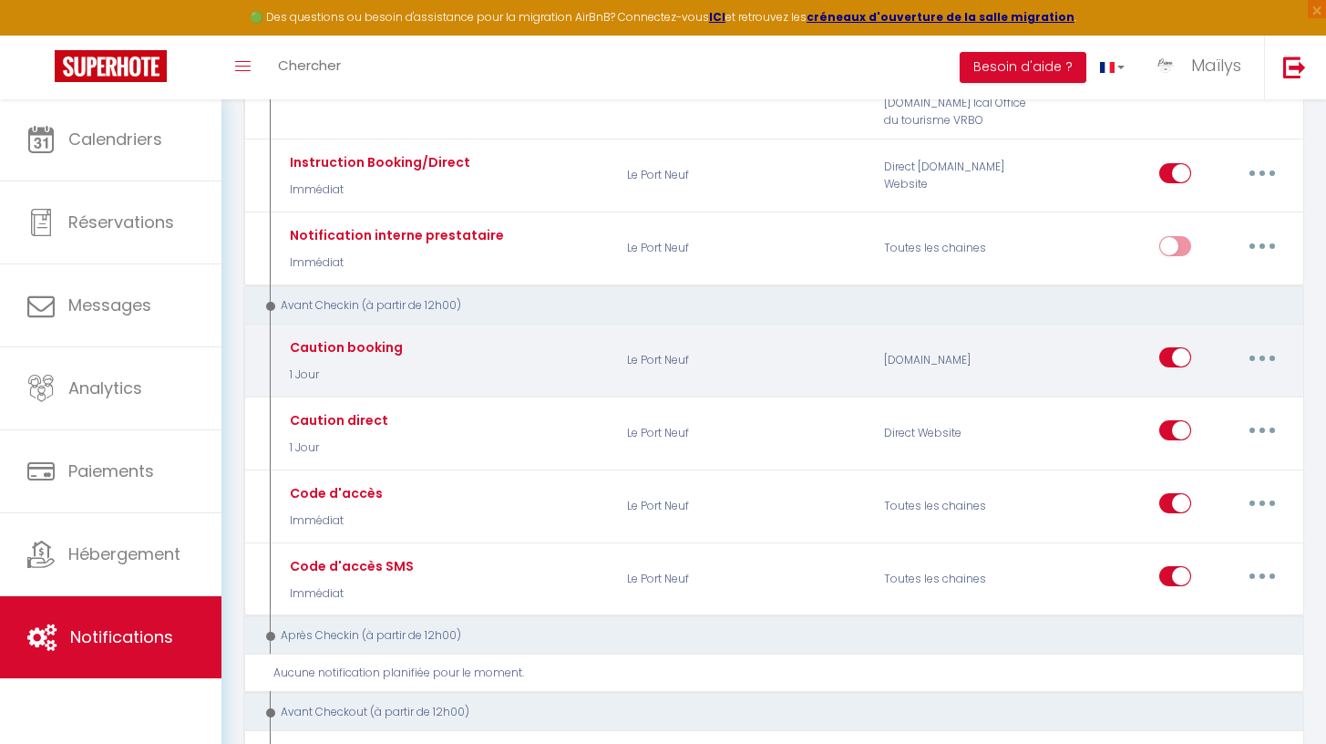
click at [1243, 343] on button "button" at bounding box center [1262, 357] width 51 height 29
click at [1217, 384] on link "Editer" at bounding box center [1214, 399] width 135 height 31
type input "Caution booking"
select select "1 Jour"
select select "if_deposit_not_paid"
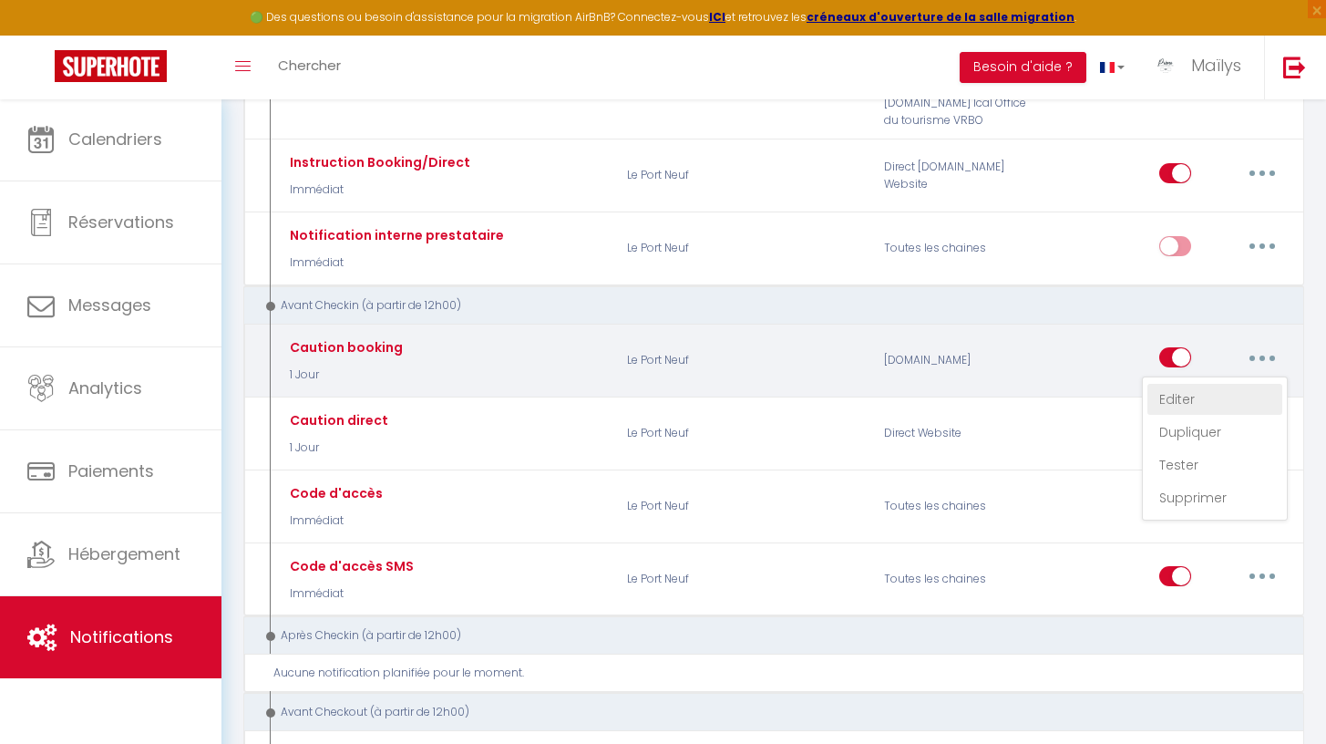
checkbox input "true"
checkbox input "false"
radio input "true"
type input "Dépôt de caution pour votre réservation [RENTAL:NAME]"
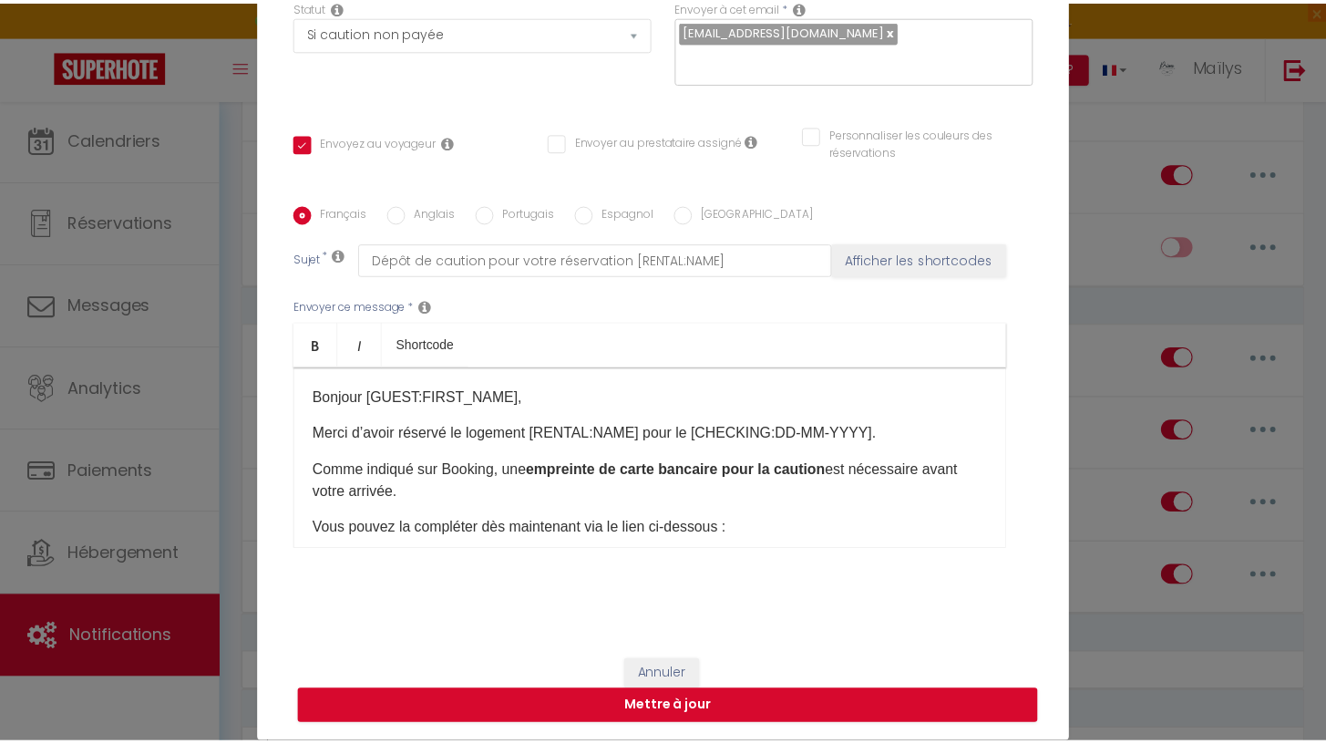
scroll to position [189, 0]
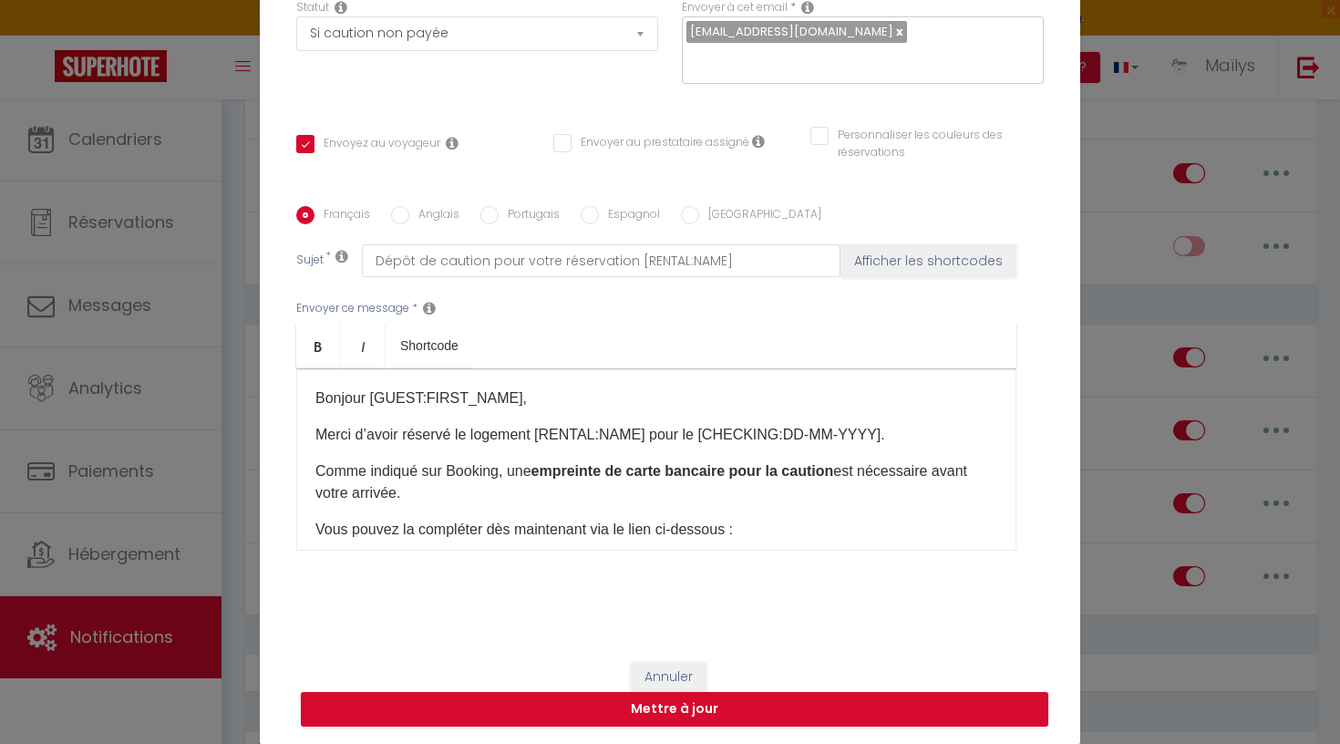
click at [663, 664] on button "Annuler" at bounding box center [669, 677] width 76 height 31
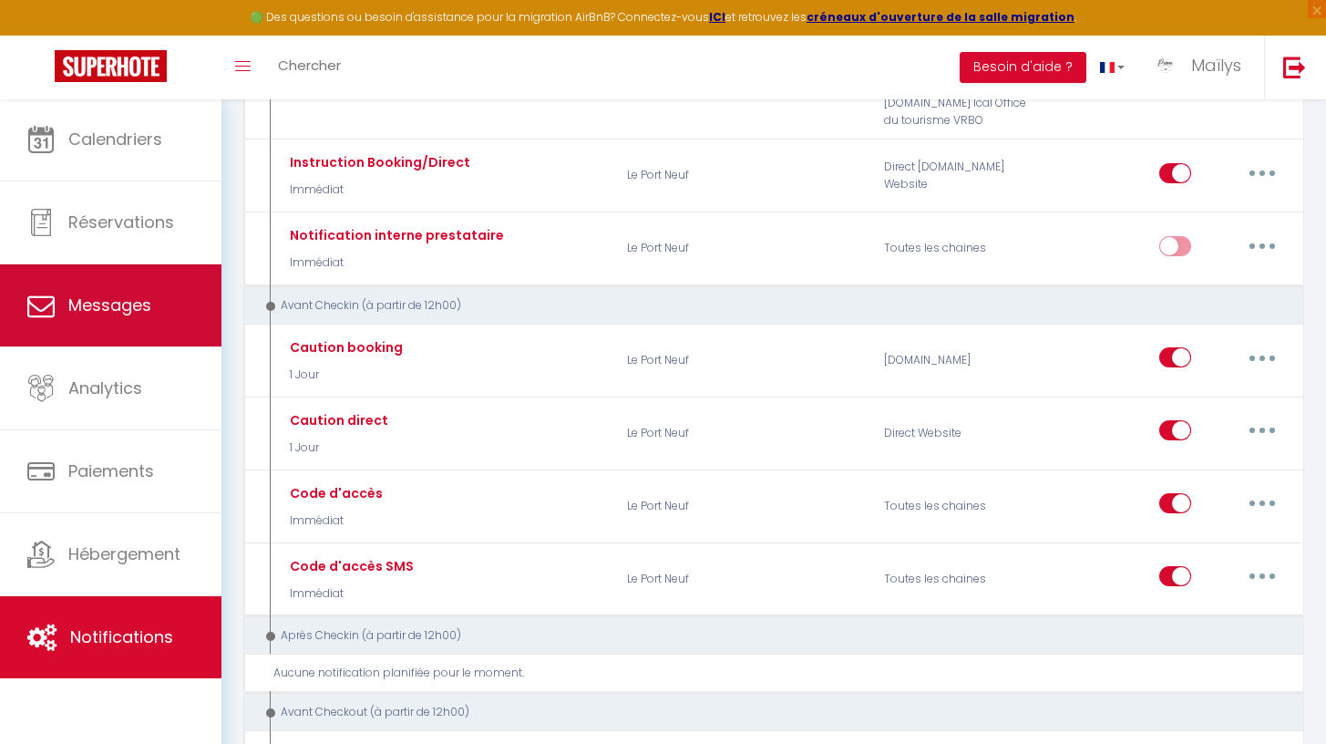
click at [128, 295] on span "Messages" at bounding box center [109, 304] width 83 height 23
select select "message"
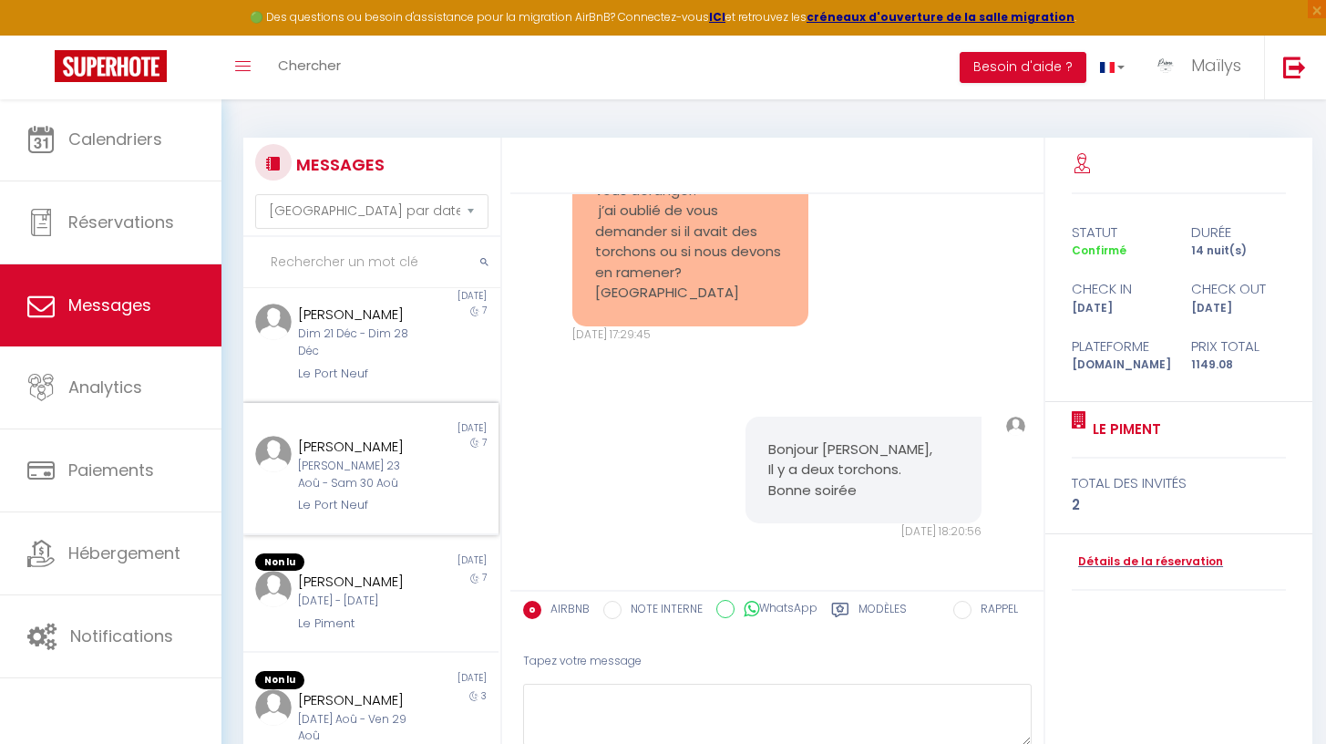
scroll to position [889, 0]
click at [290, 457] on div "[PERSON_NAME] [PERSON_NAME] 23 Aoû - Sam 30 Aoû [GEOGRAPHIC_DATA]" at bounding box center [360, 475] width 149 height 79
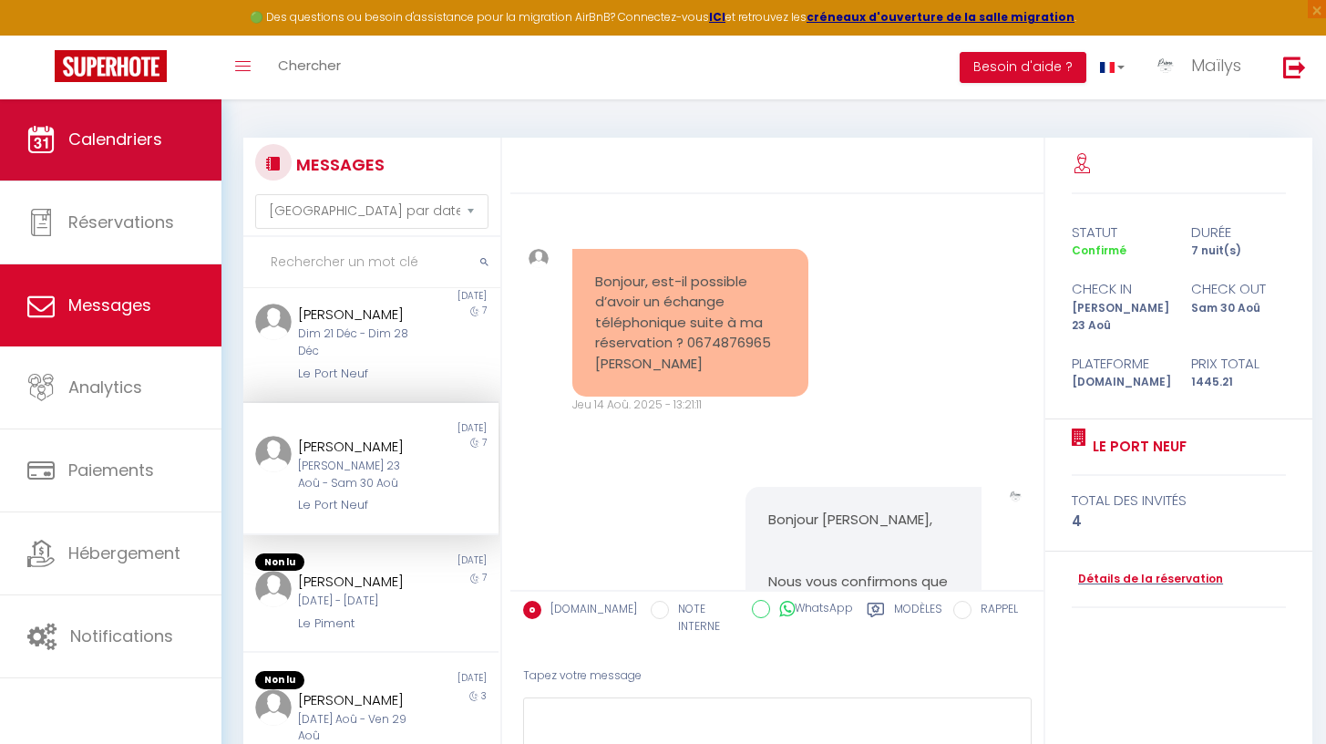
click at [92, 128] on span "Calendriers" at bounding box center [115, 139] width 94 height 23
